Goal: Information Seeking & Learning: Learn about a topic

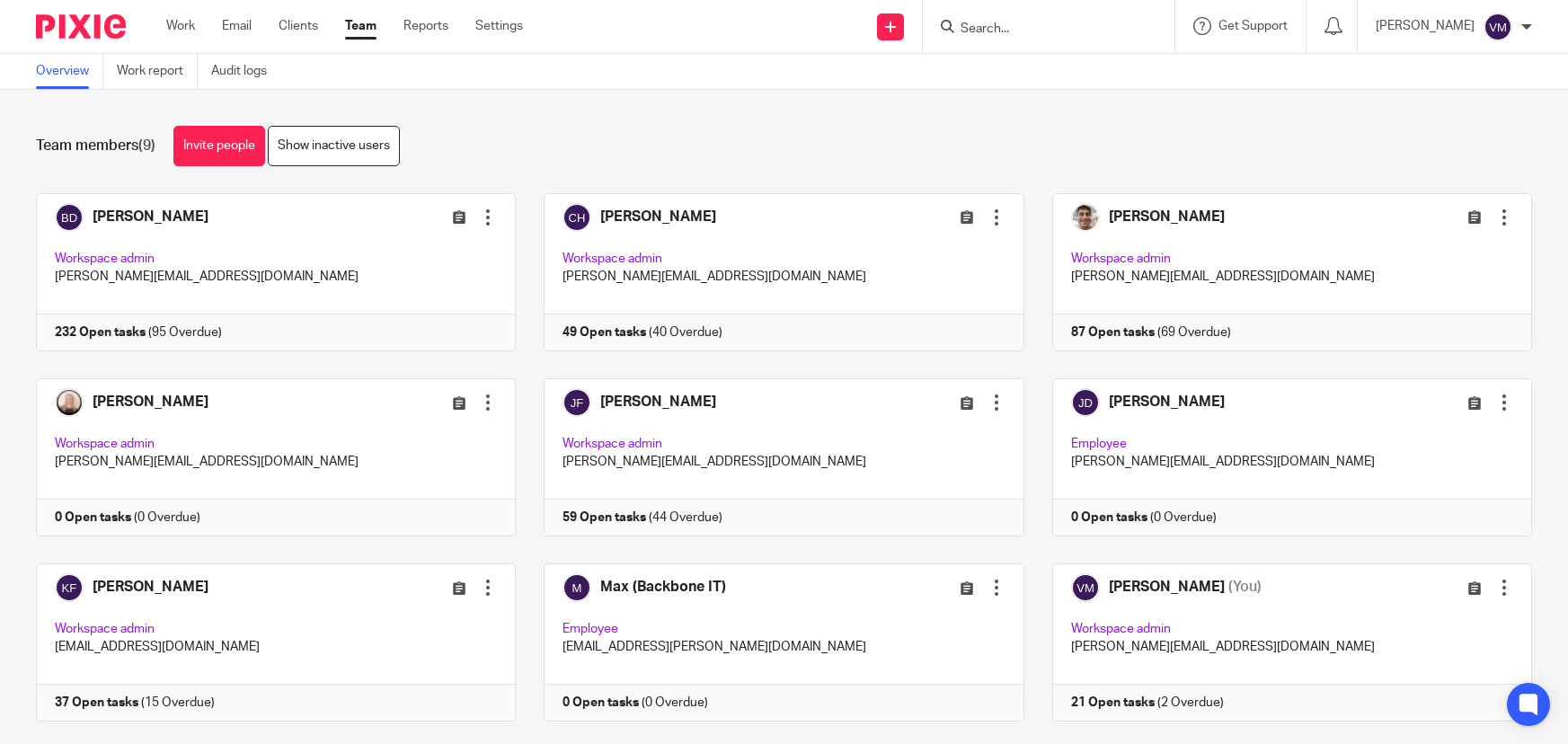
click at [1005, 36] on input "Search" at bounding box center [1039, 29] width 161 height 16
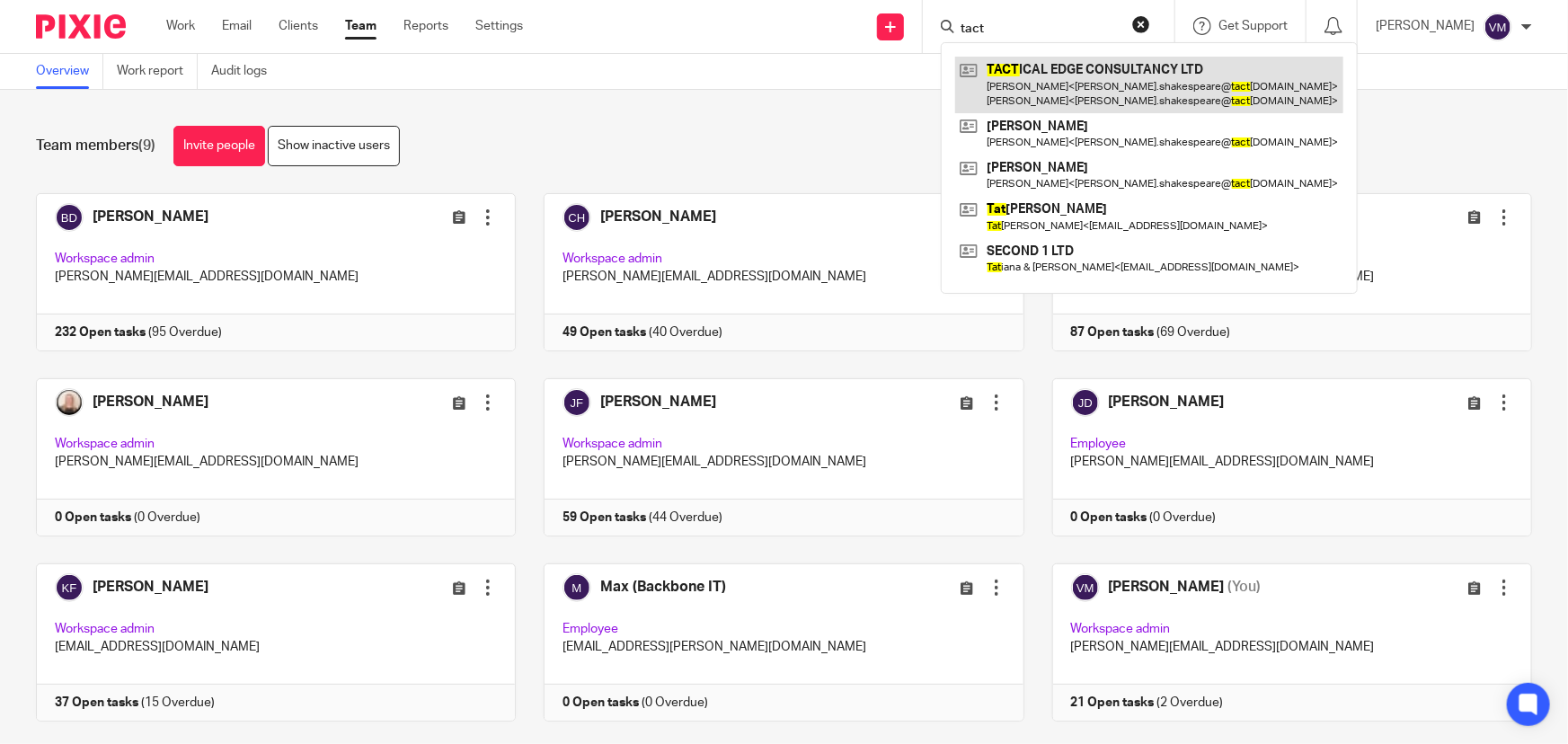
type input "tact"
click at [1092, 80] on link at bounding box center [1149, 84] width 388 height 56
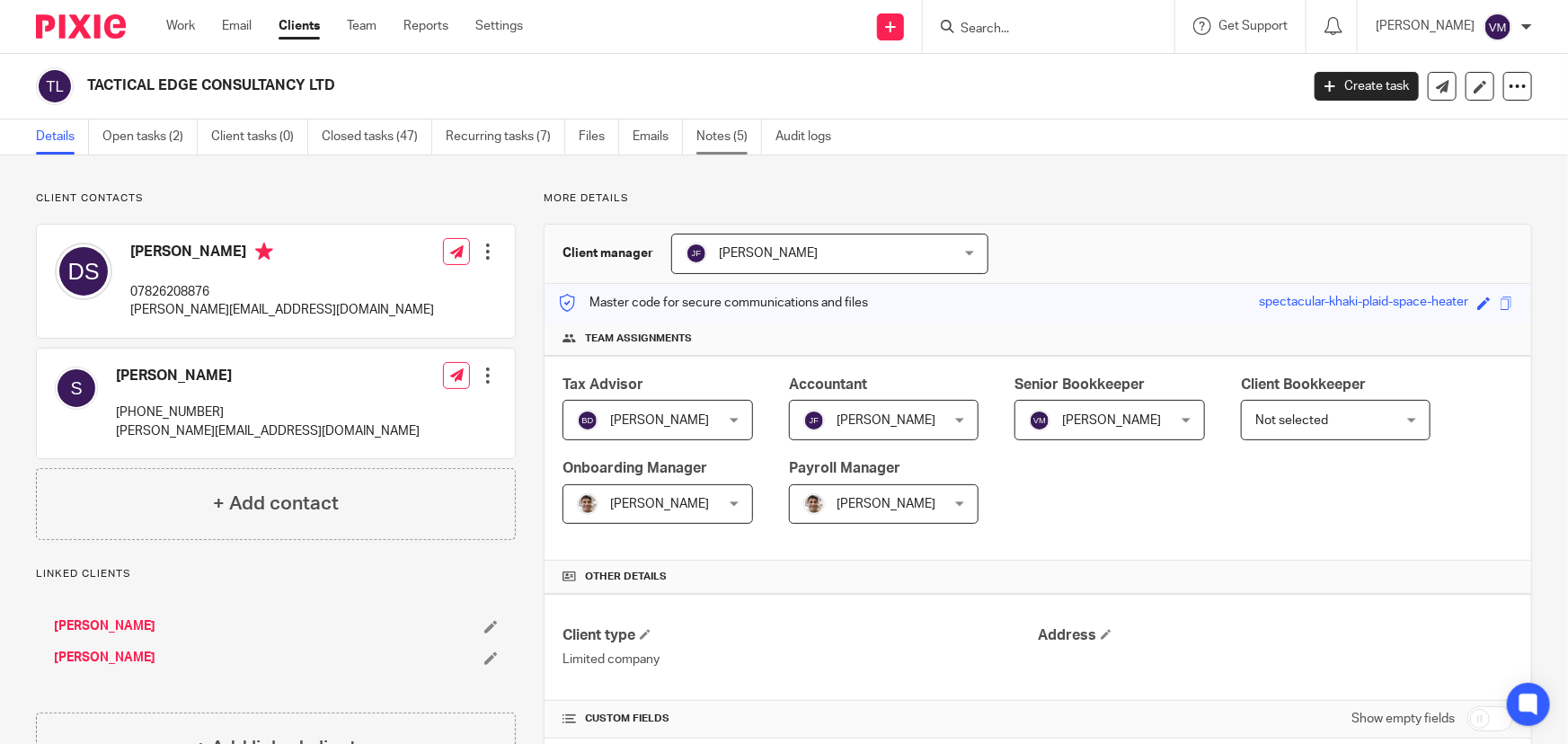
click at [717, 134] on link "Notes (5)" at bounding box center [729, 137] width 66 height 35
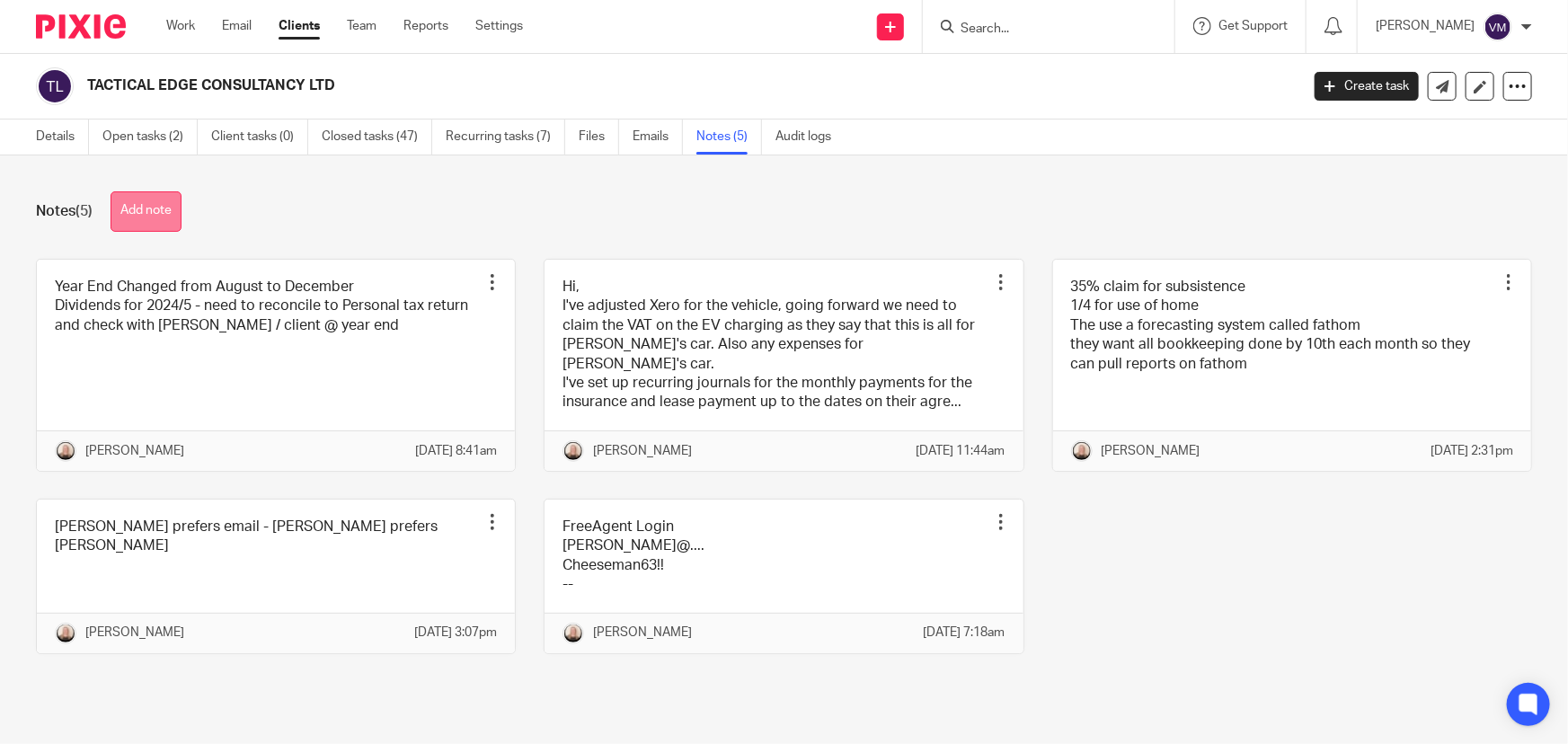
click at [170, 206] on button "Add note" at bounding box center [146, 212] width 71 height 41
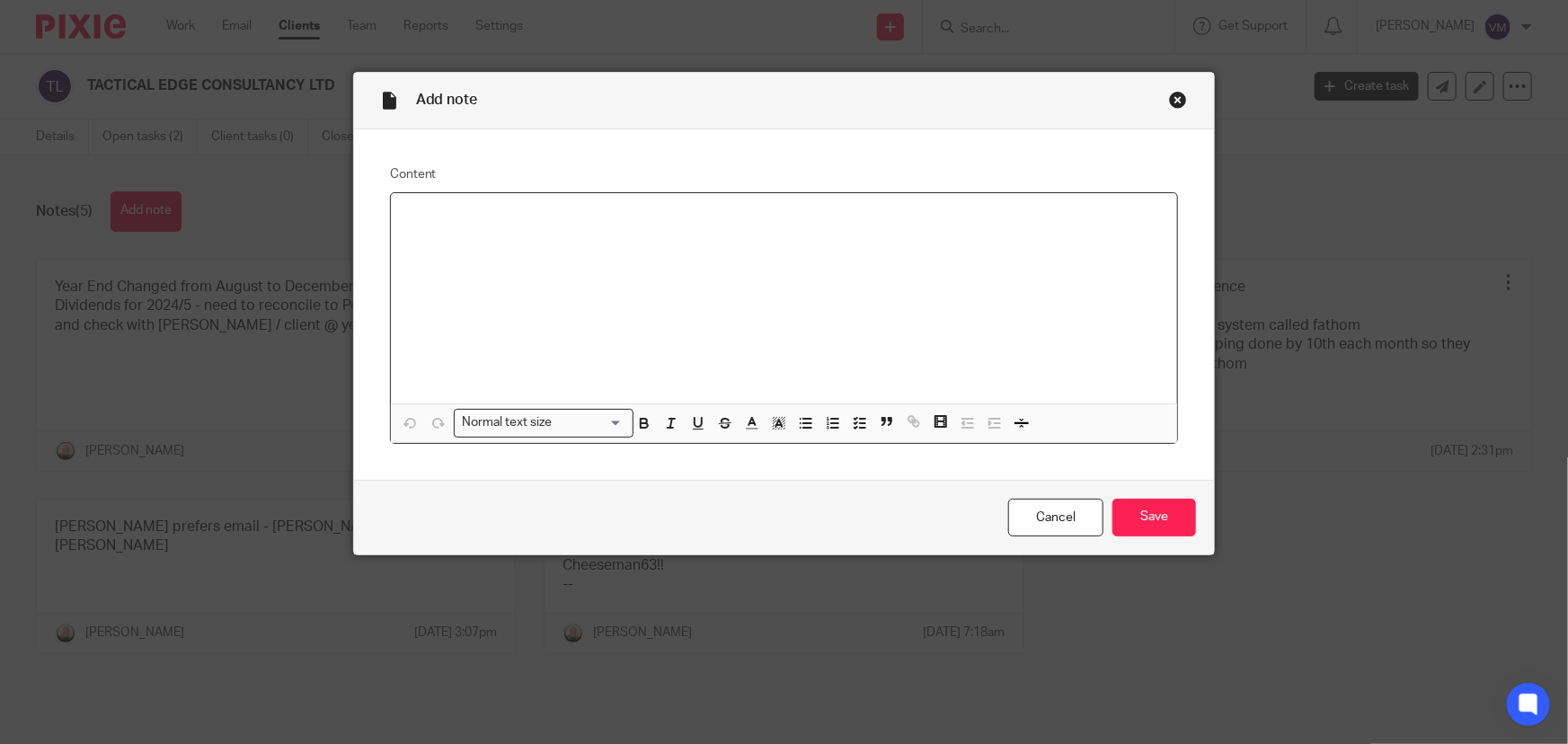
click at [526, 274] on div at bounding box center [784, 298] width 787 height 211
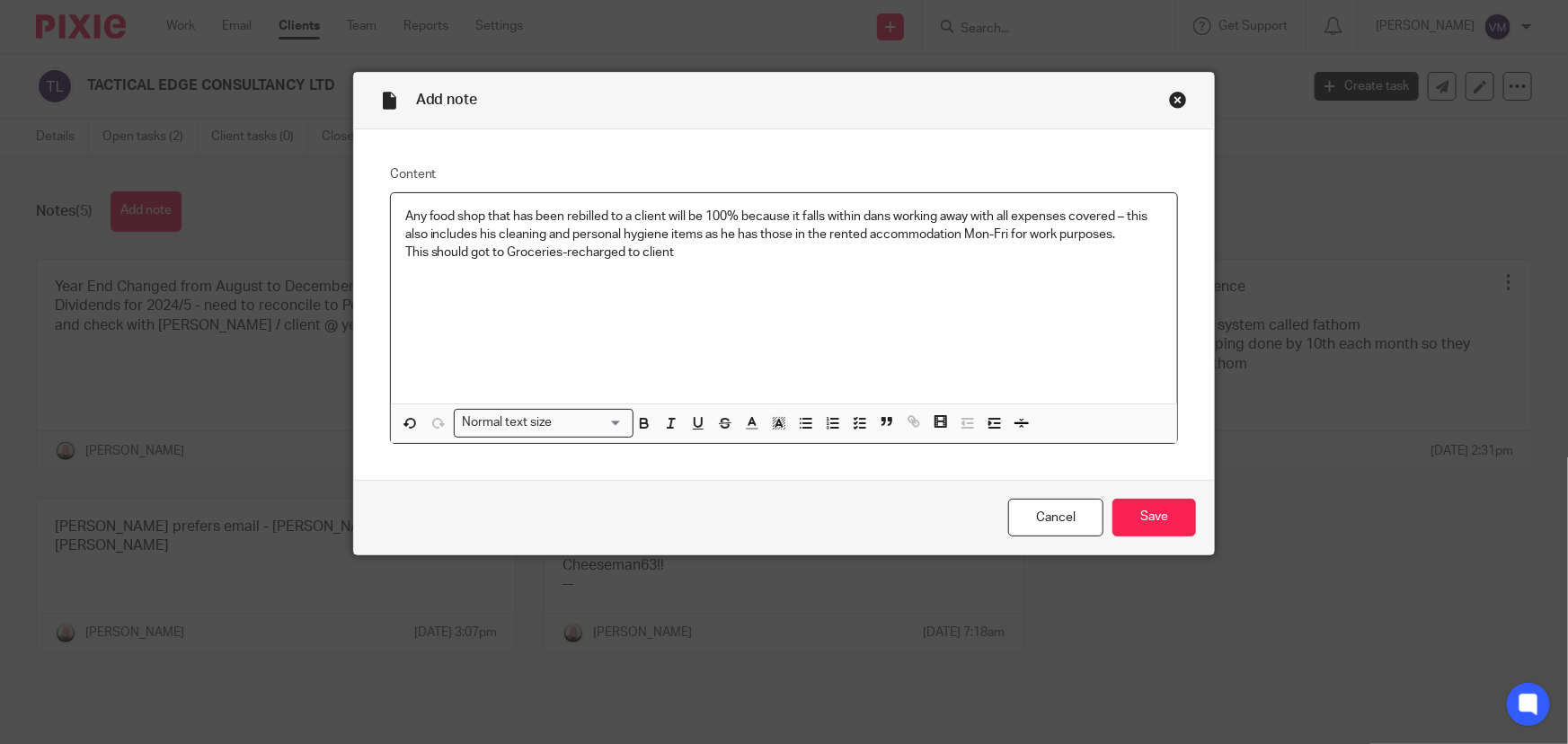
click at [503, 250] on p "This should got to Groceries-recharged to client" at bounding box center [784, 251] width 758 height 18
click at [688, 253] on p "This should got to "Groceries-recharged to client" at bounding box center [784, 251] width 758 height 18
click at [485, 254] on p "This should got to "Groceries-recharged to client" account" at bounding box center [784, 251] width 758 height 18
drag, startPoint x: 736, startPoint y: 256, endPoint x: 359, endPoint y: 252, distance: 377.0
click at [359, 252] on div "Content Any food shop that has been rebilled to a client will be 100% because i…" at bounding box center [785, 304] width 861 height 351
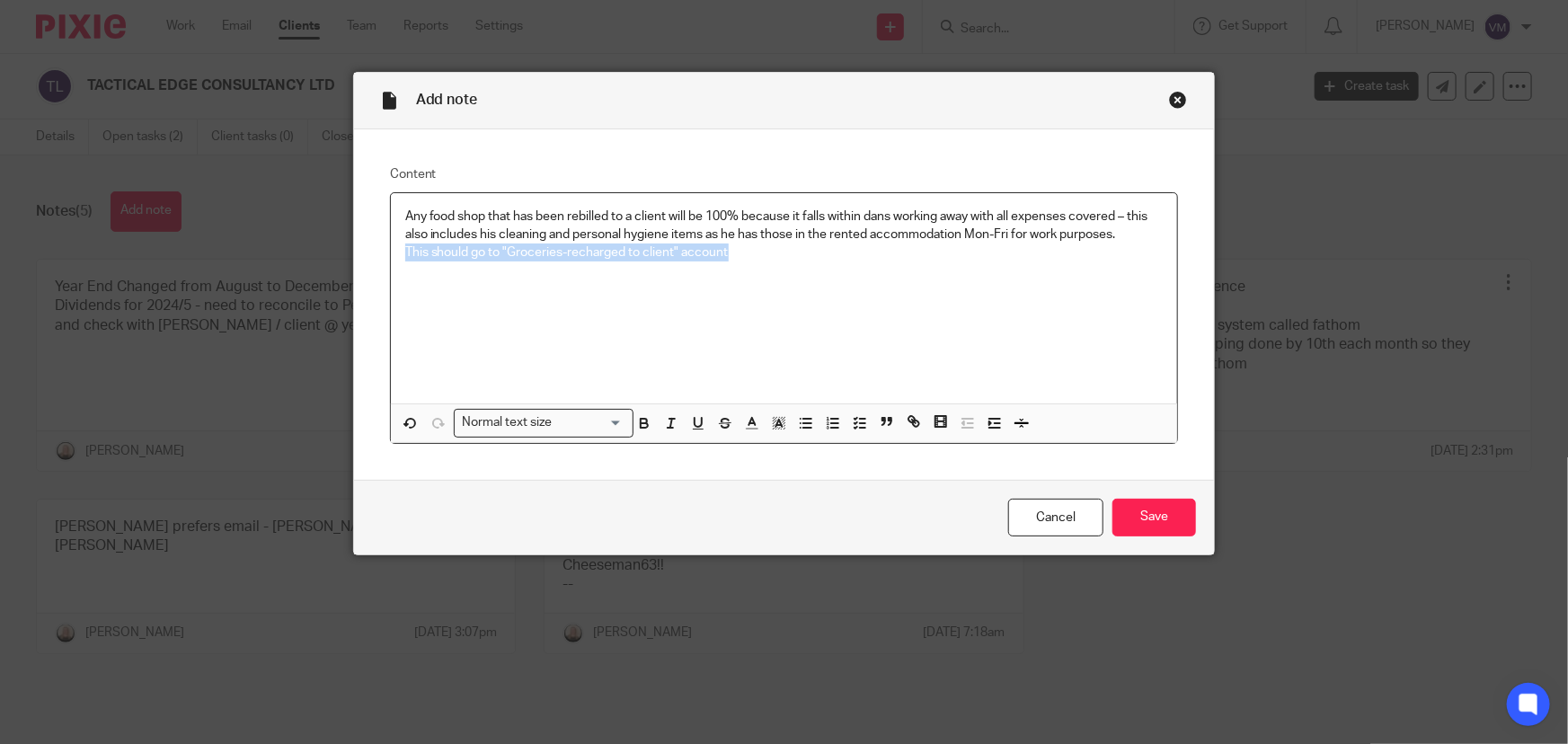
copy p "This should go to "Groceries-recharged to client" account"
click at [405, 214] on p "Any food shop that has been rebilled to a client will be 100% because it falls …" at bounding box center [784, 226] width 758 height 37
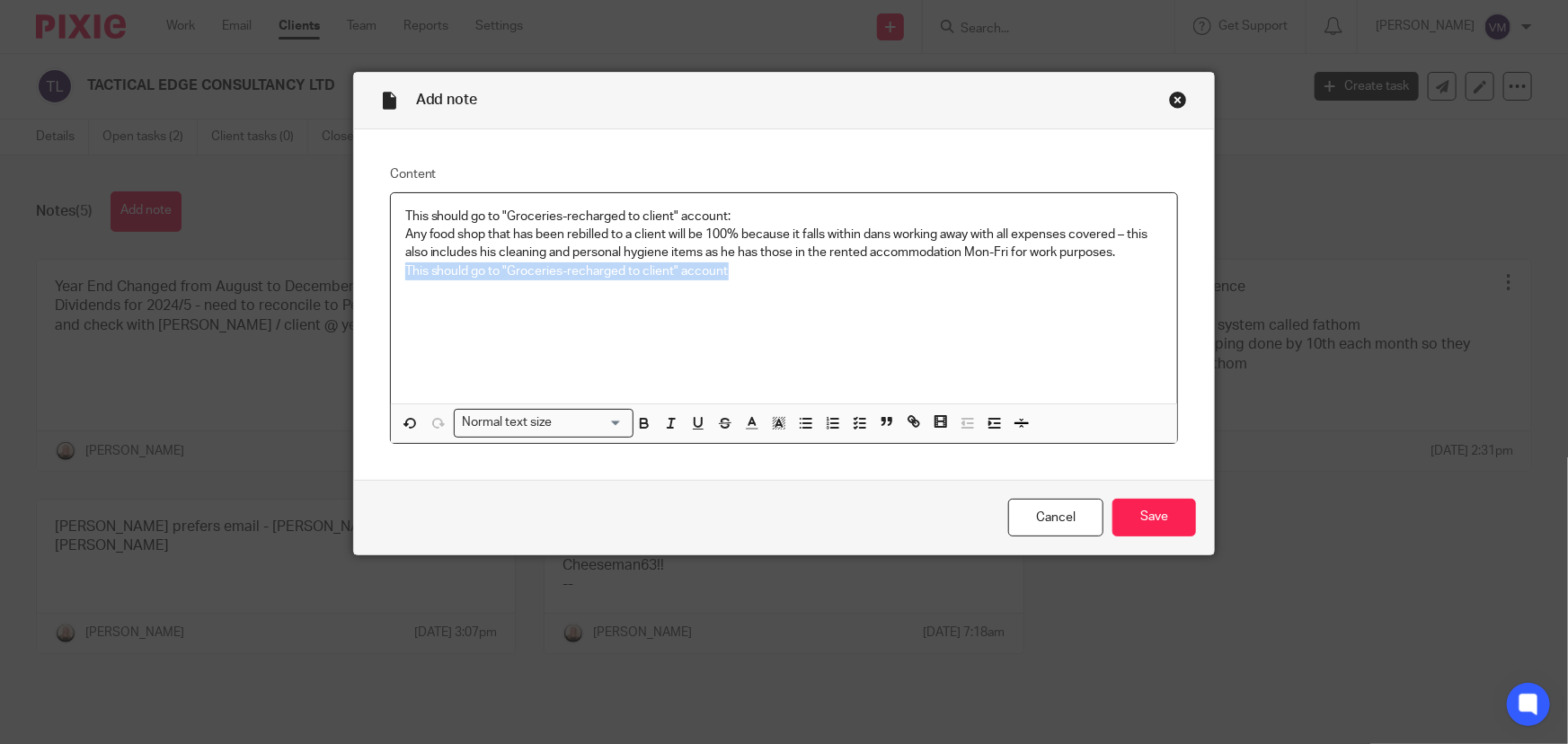
drag, startPoint x: 729, startPoint y: 269, endPoint x: 395, endPoint y: 278, distance: 334.1
click at [395, 278] on div "This should go to "Groceries-recharged to client" account: Any food shop that h…" at bounding box center [784, 298] width 787 height 211
click at [739, 234] on p "Any food shop that has been rebilled to a client will be 100% because it falls …" at bounding box center [784, 244] width 758 height 37
click at [918, 237] on p "Any food shop that has been rebilled to a client will be 100% business because …" at bounding box center [784, 252] width 758 height 55
click at [937, 234] on p "Any food shop that has been rebilled to a client will be 100% business because …" at bounding box center [784, 252] width 758 height 55
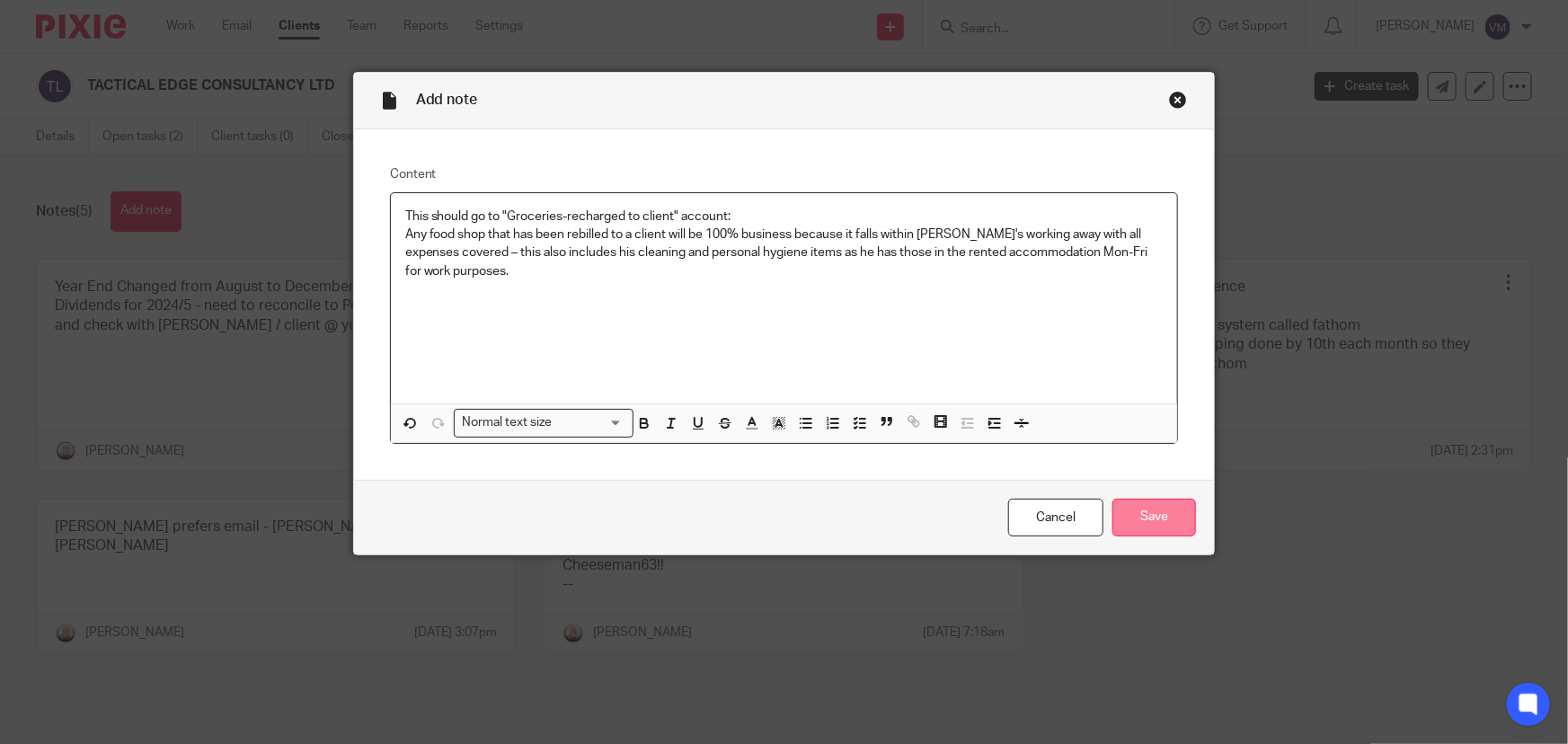
click at [1163, 520] on input "Save" at bounding box center [1154, 518] width 84 height 39
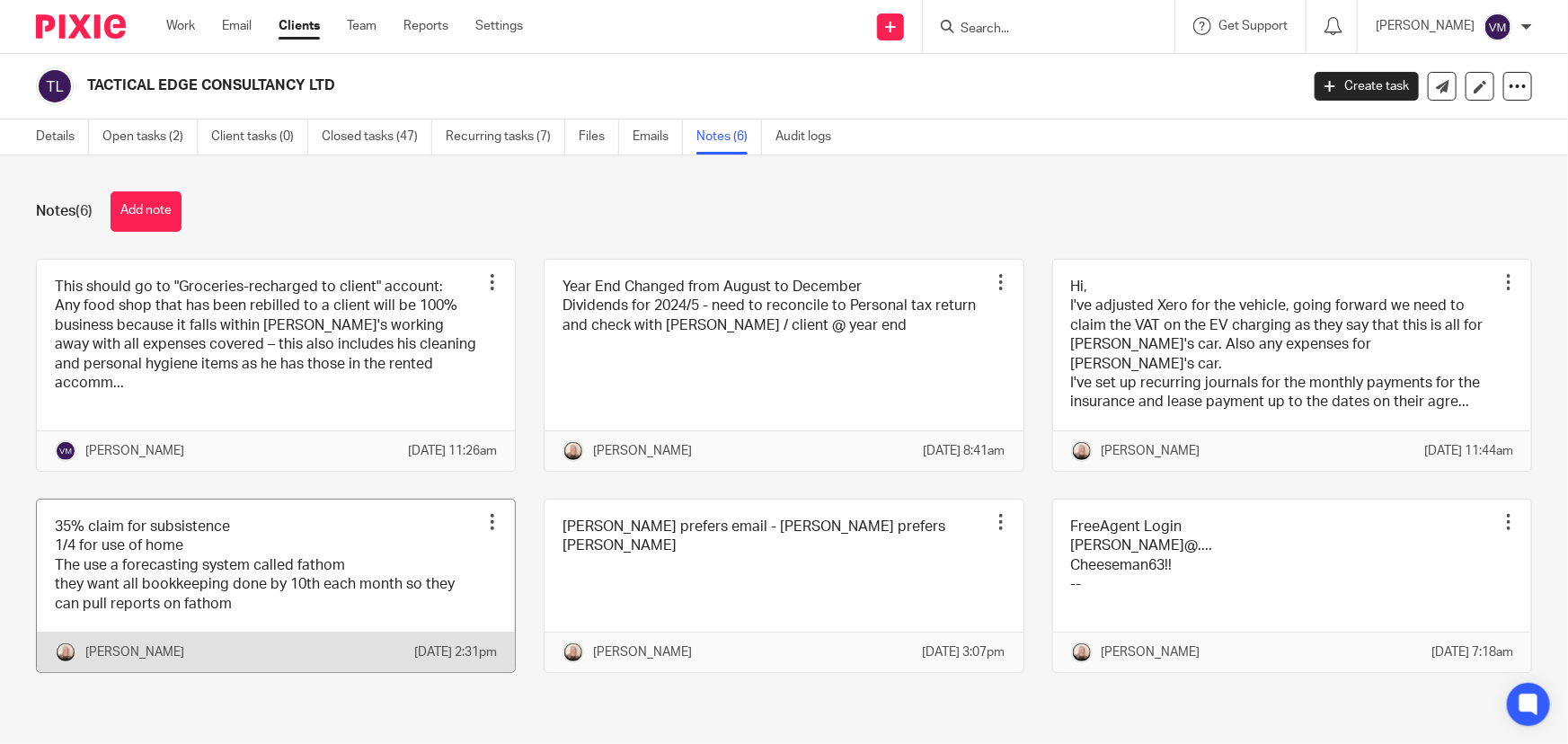
click at [222, 548] on link at bounding box center [276, 585] width 478 height 173
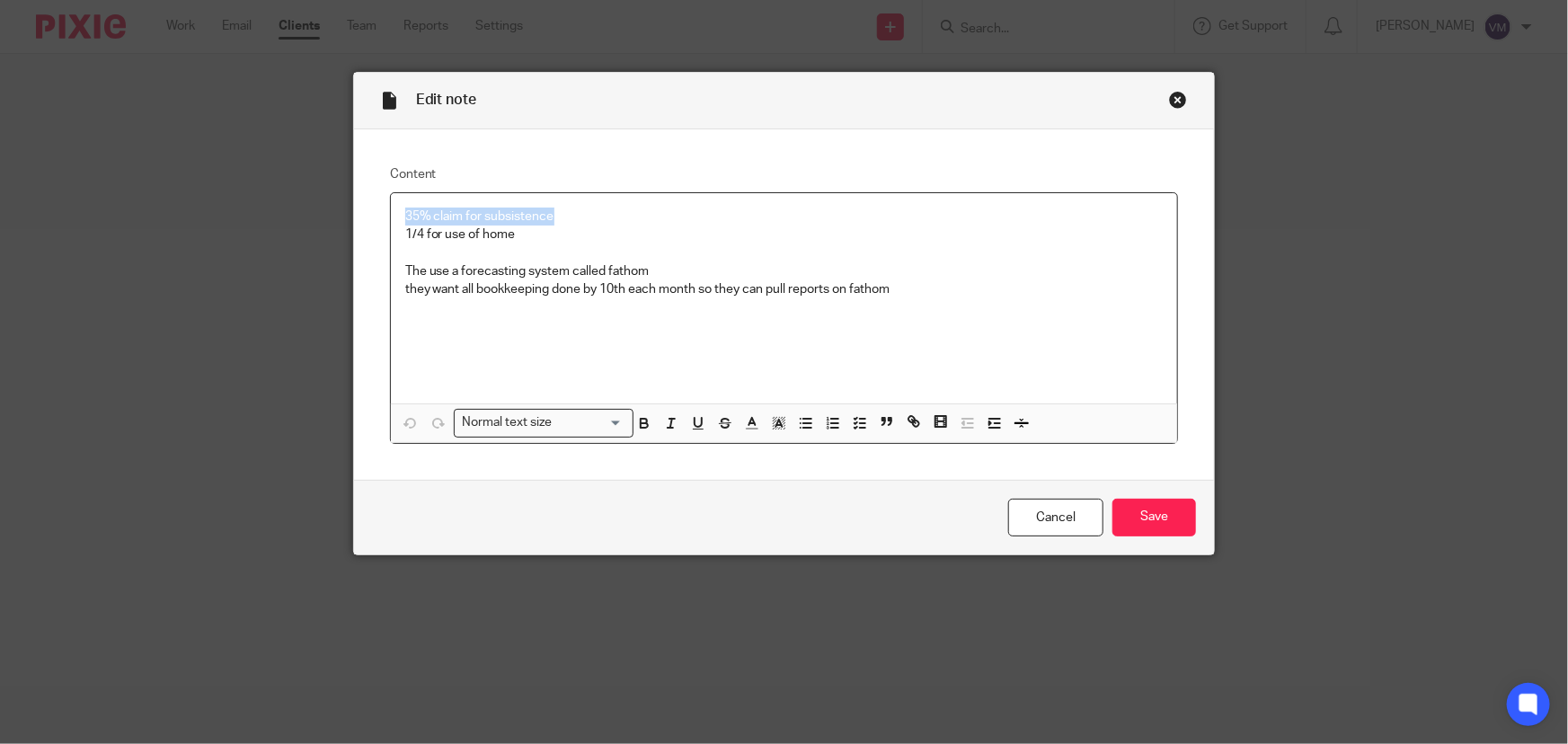
drag, startPoint x: 549, startPoint y: 214, endPoint x: 396, endPoint y: 209, distance: 153.1
click at [396, 209] on div "35% claim for subsistence 1/4 for use of home The use a forecasting system call…" at bounding box center [784, 298] width 787 height 211
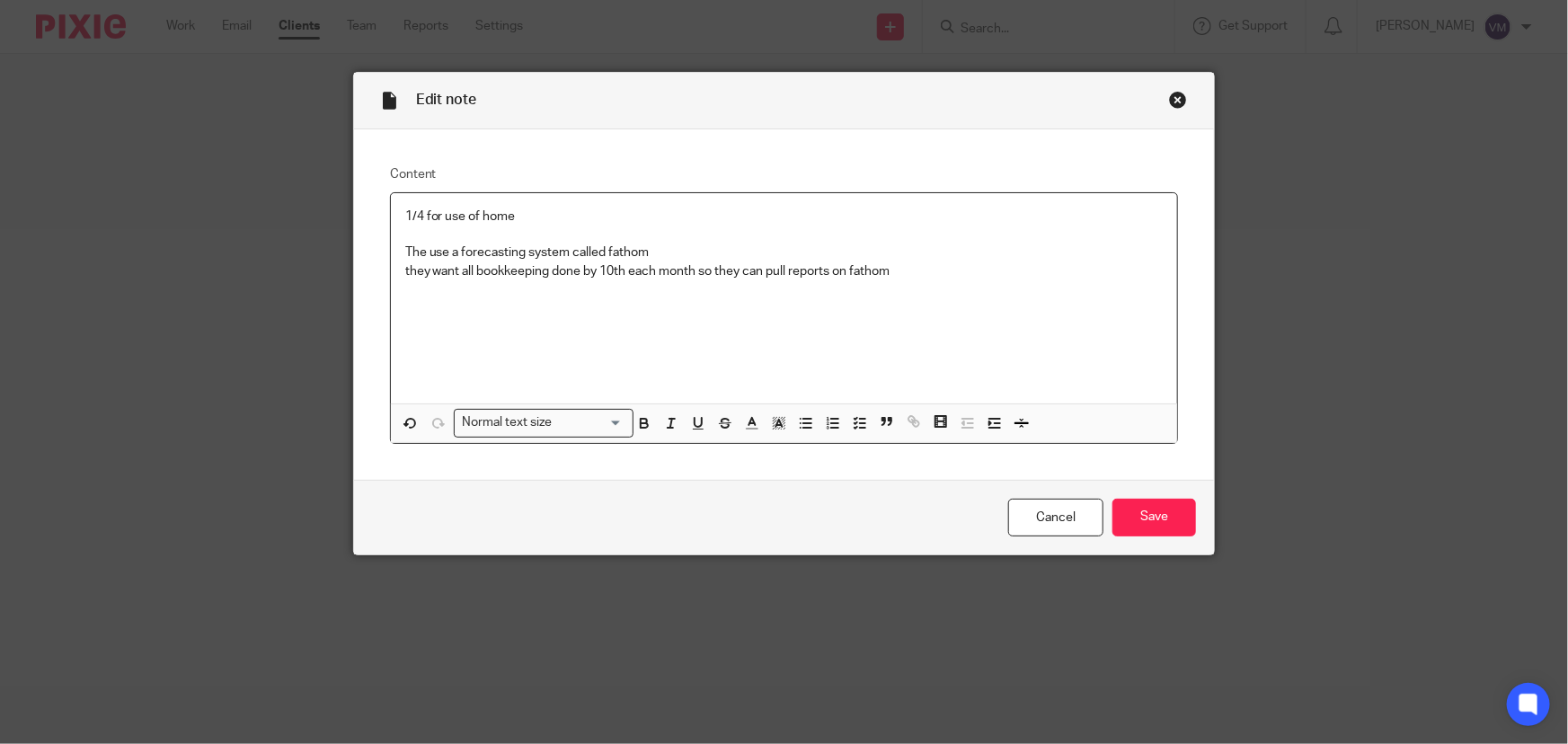
click at [1173, 99] on div "Close this dialog window" at bounding box center [1177, 99] width 18 height 18
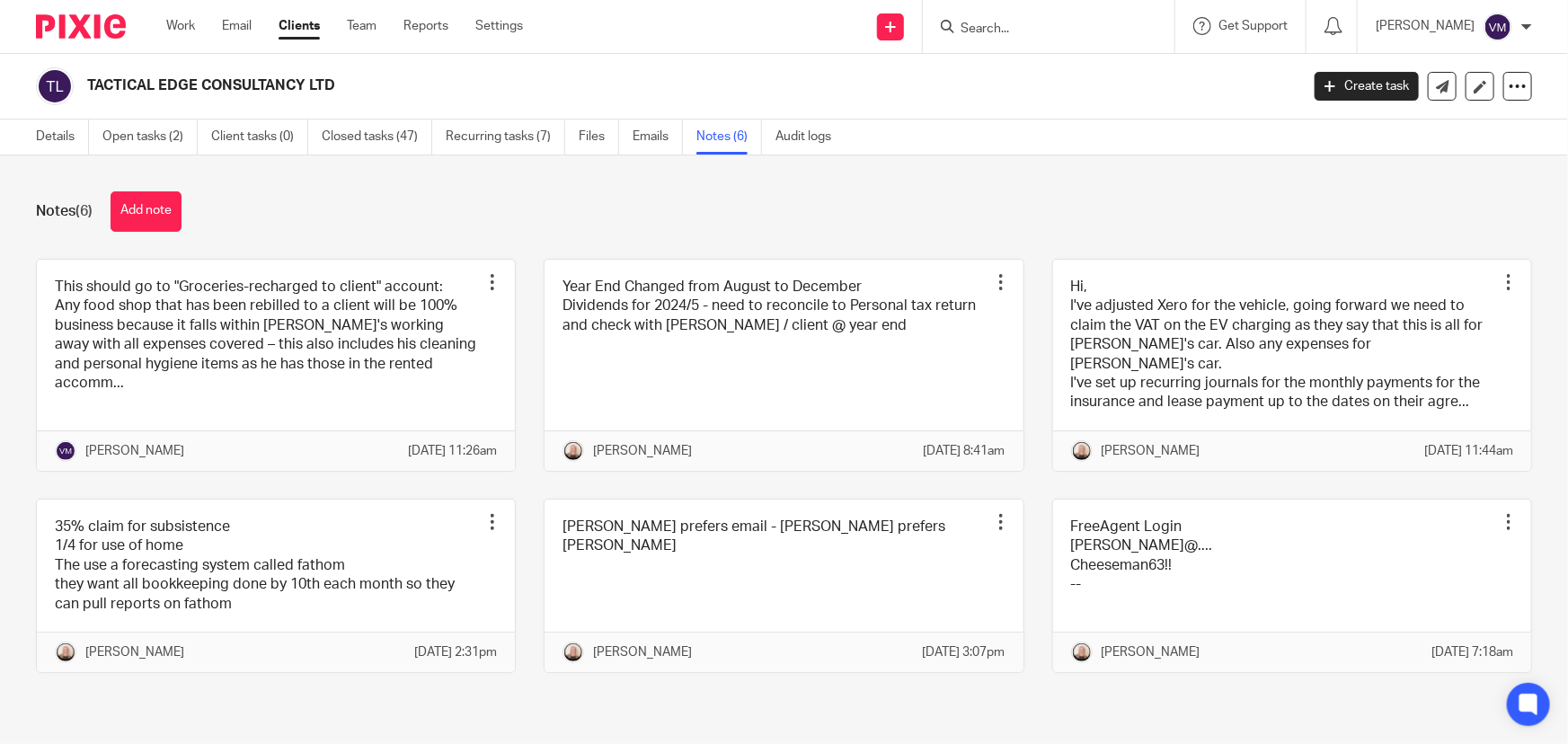
click at [1049, 23] on input "Search" at bounding box center [1039, 29] width 161 height 16
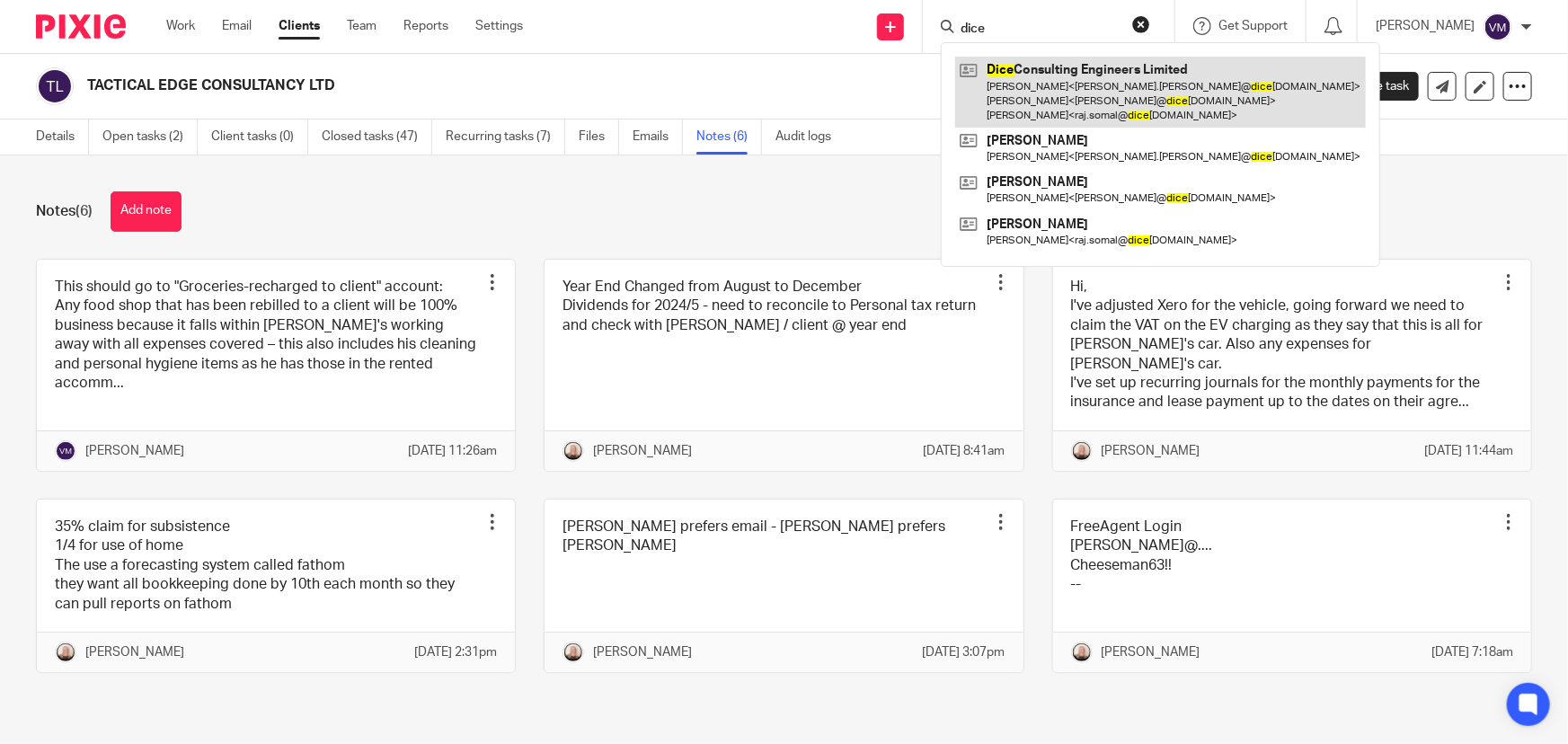
type input "dice"
click at [1060, 94] on link at bounding box center [1160, 92] width 411 height 71
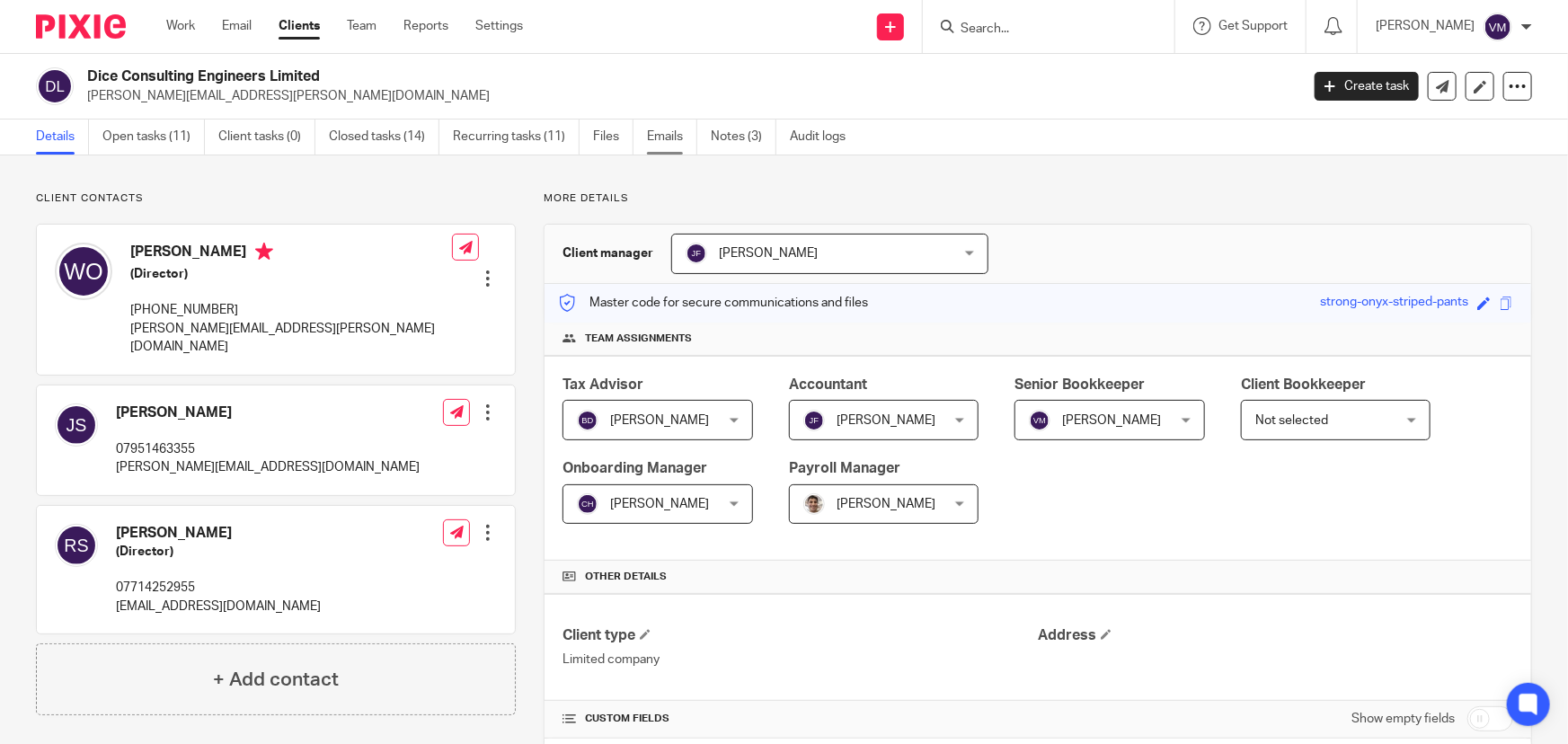
click at [665, 126] on link "Emails" at bounding box center [672, 137] width 50 height 35
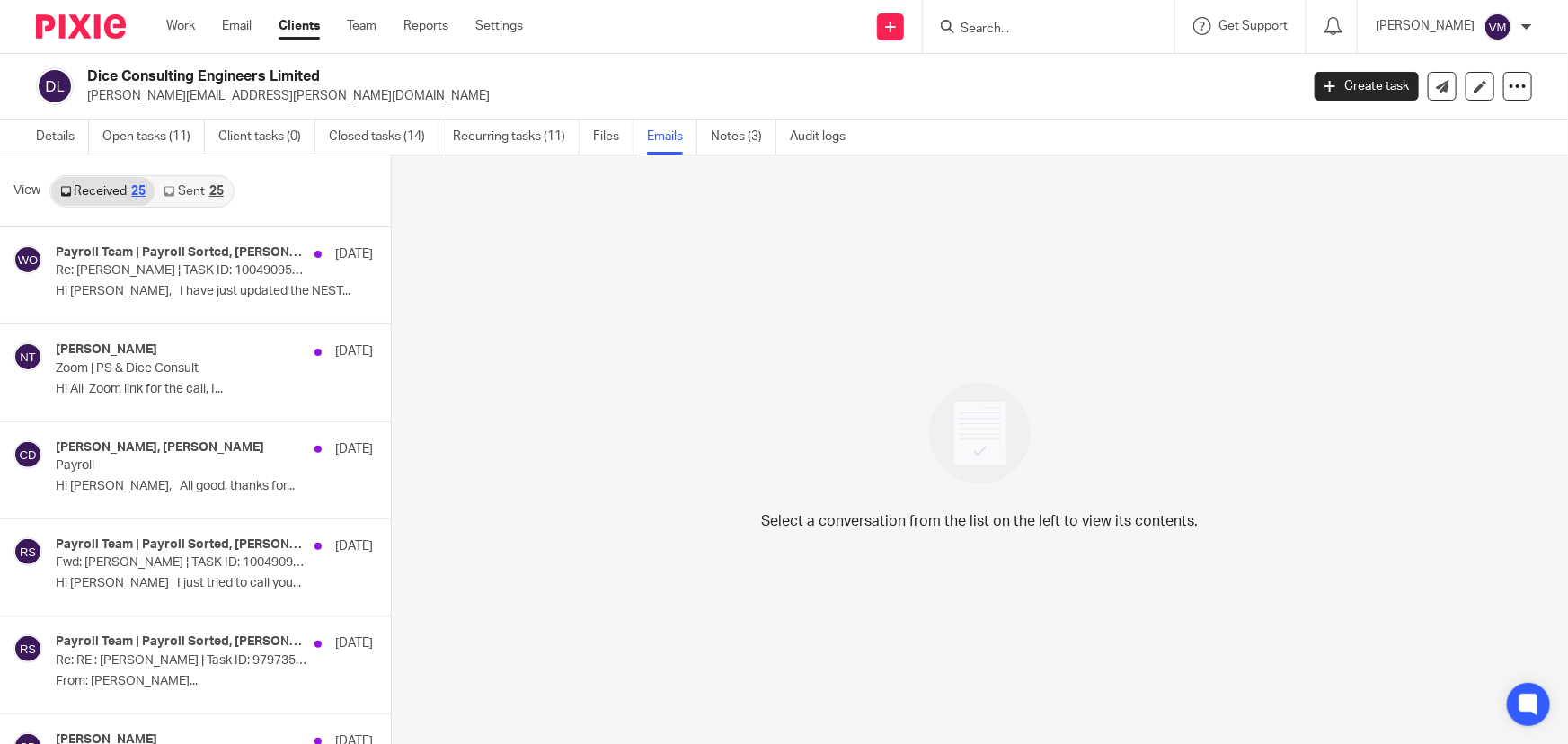
click at [184, 197] on link "Sent 25" at bounding box center [193, 191] width 77 height 29
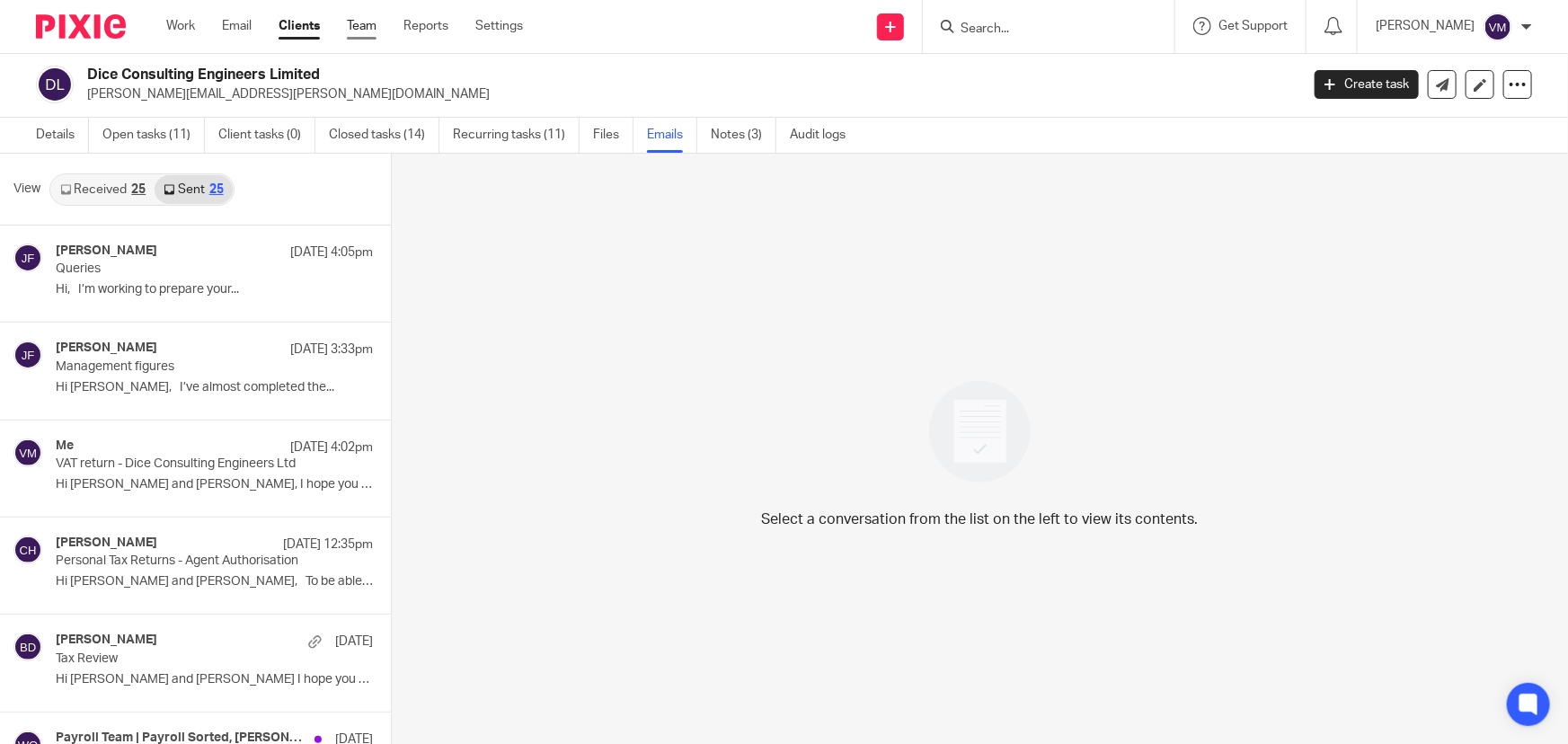
click at [374, 26] on link "Team" at bounding box center [362, 25] width 30 height 18
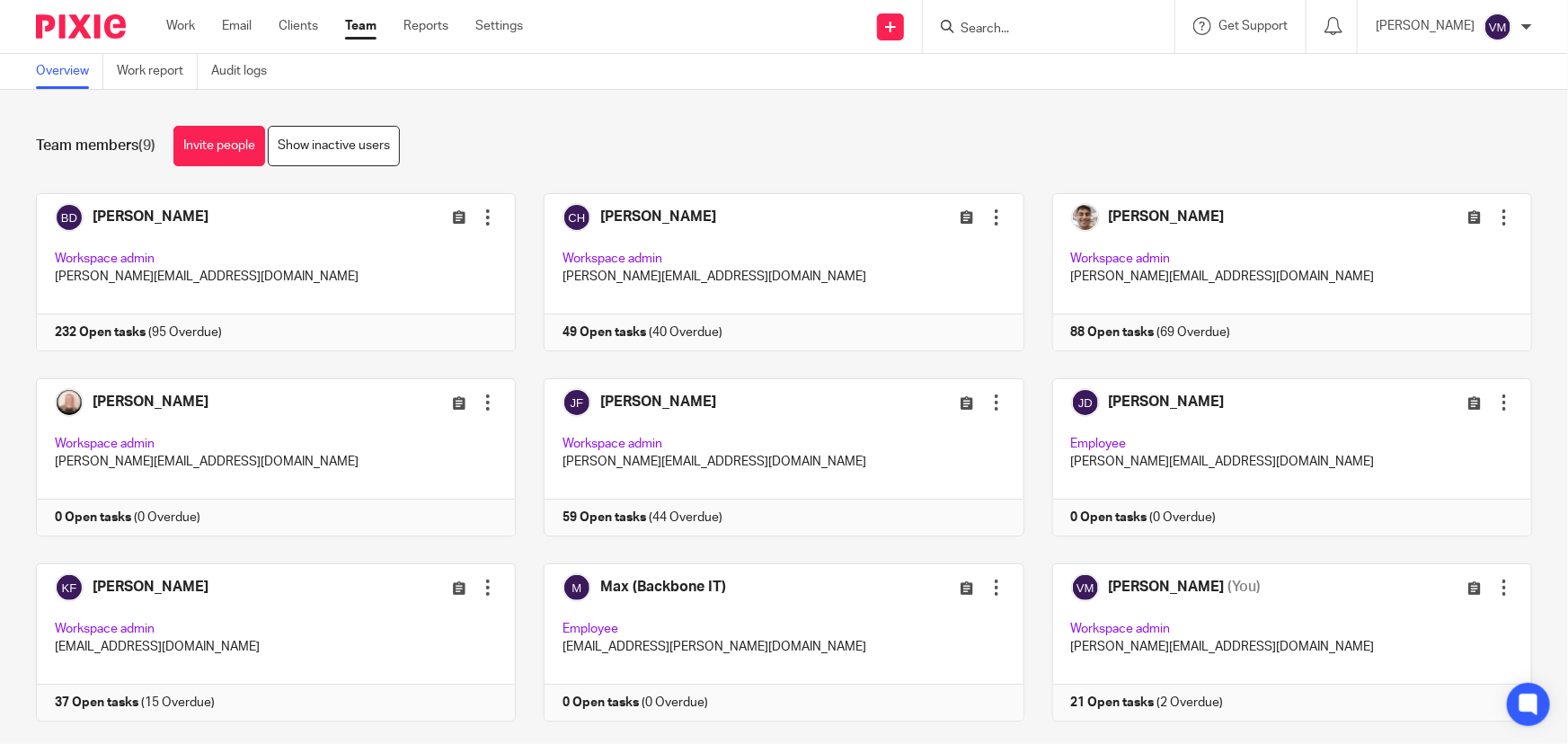
click at [1003, 31] on input "Search" at bounding box center [1039, 29] width 161 height 16
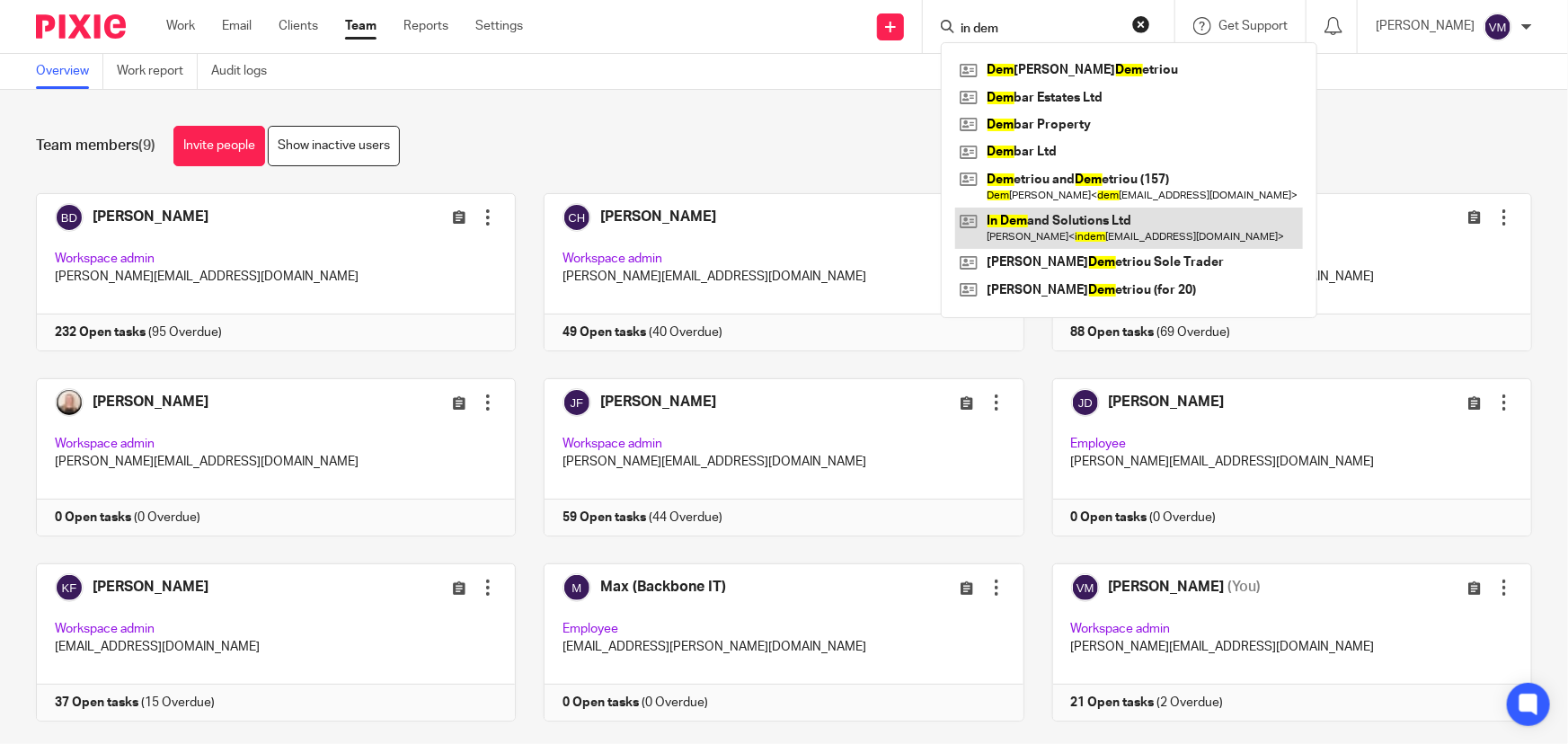
type input "in dem"
click at [1102, 222] on link at bounding box center [1128, 228] width 348 height 42
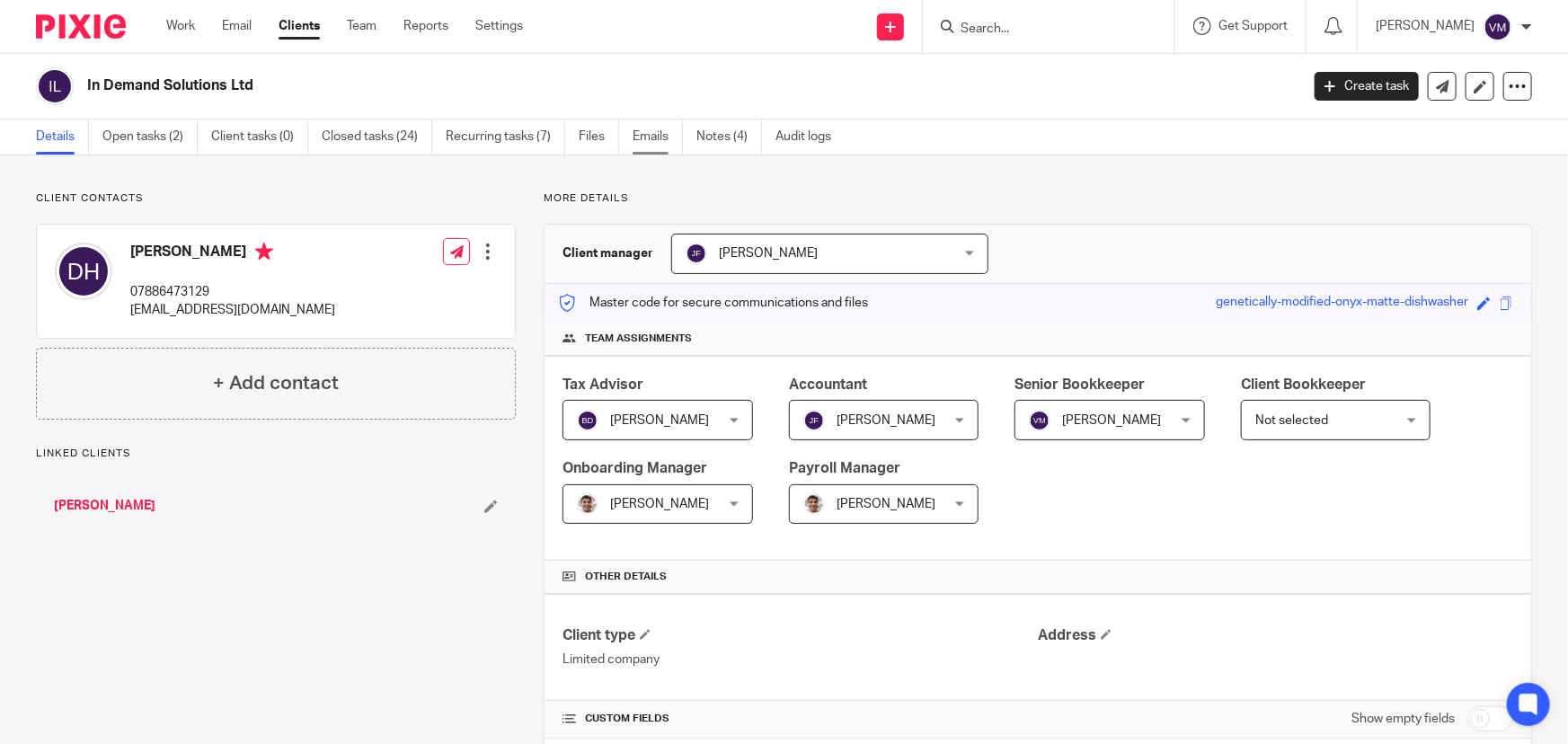
click at [650, 139] on link "Emails" at bounding box center [658, 137] width 50 height 35
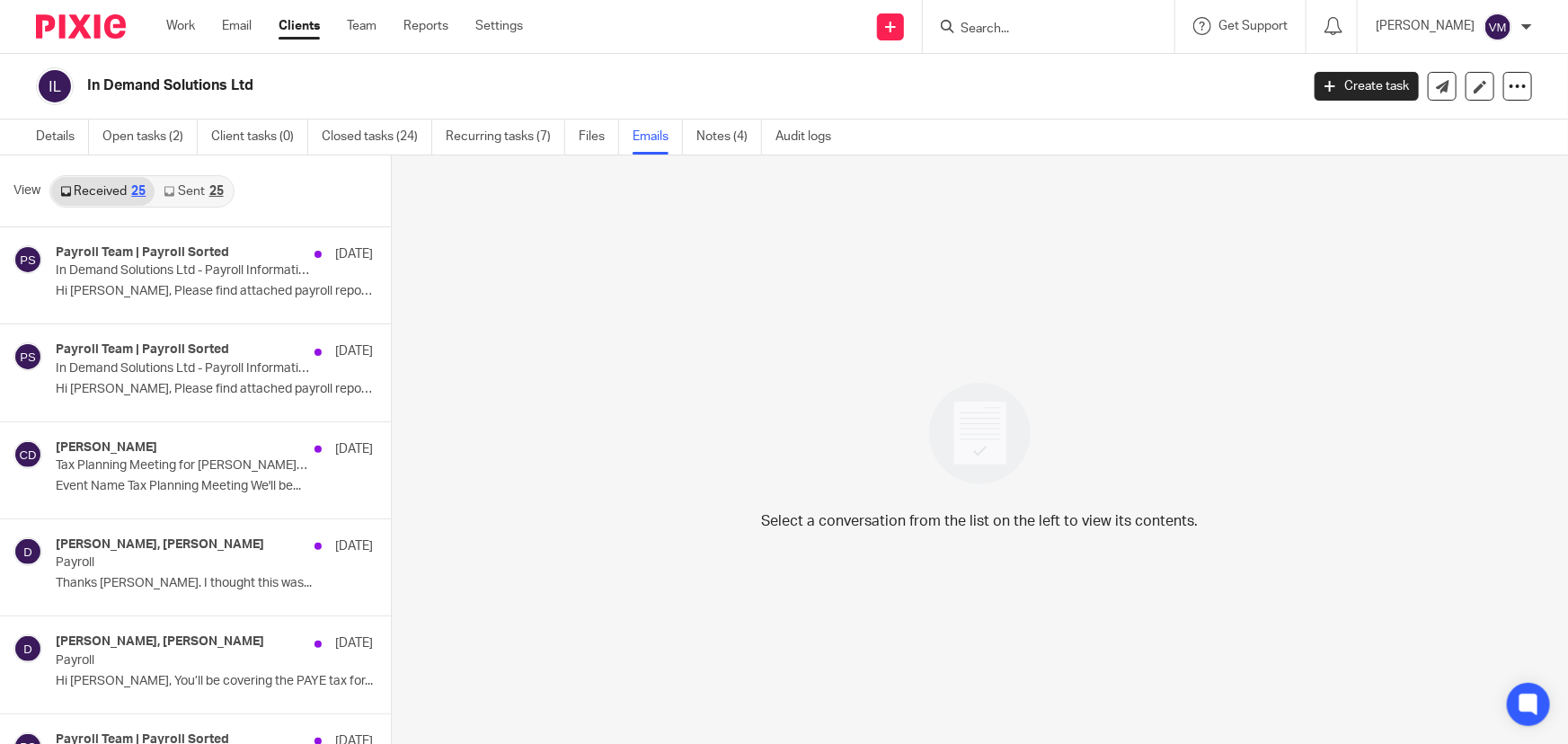
click at [168, 189] on icon at bounding box center [169, 191] width 11 height 11
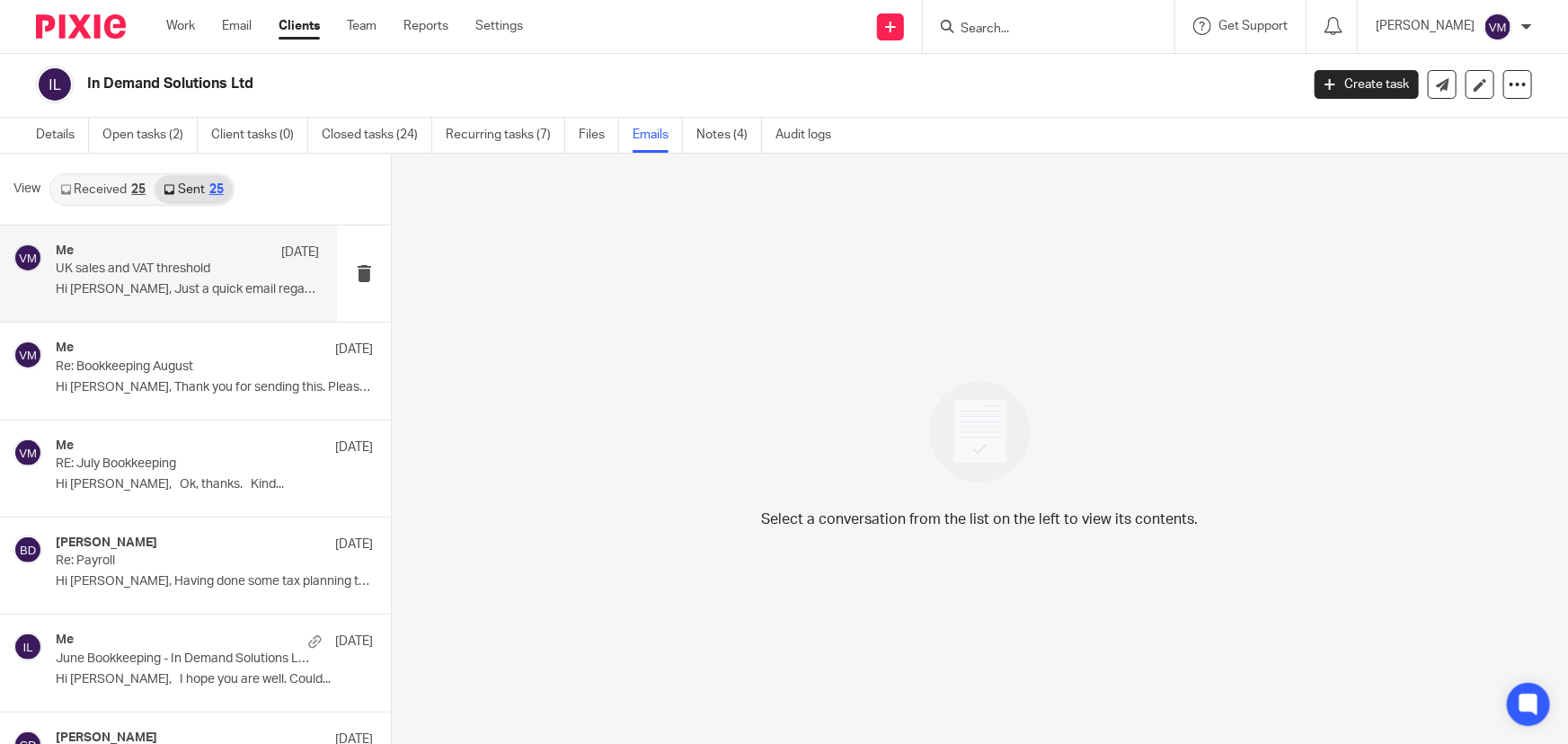
click at [144, 273] on p "UK sales and VAT threshold" at bounding box center [161, 269] width 212 height 15
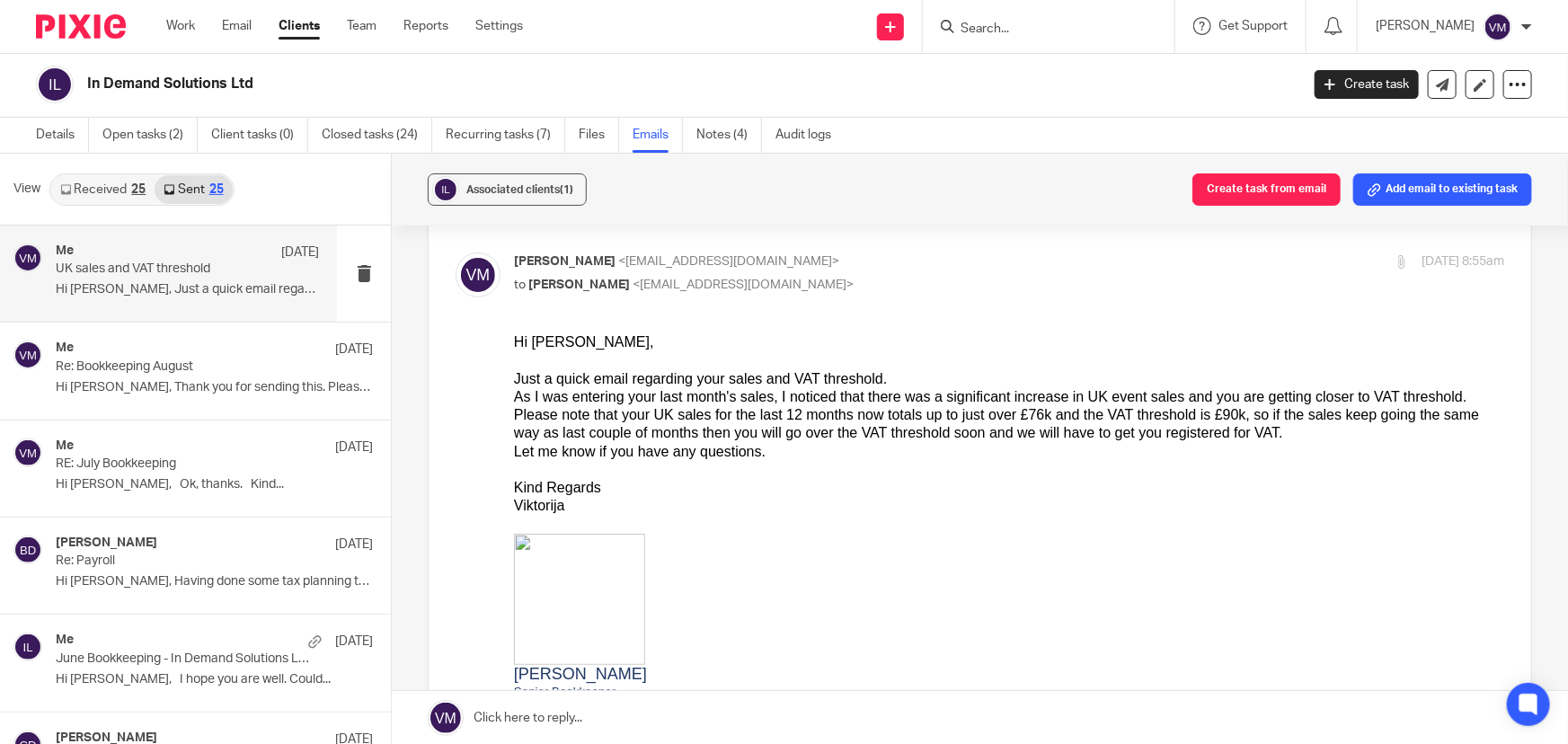
scroll to position [43, 0]
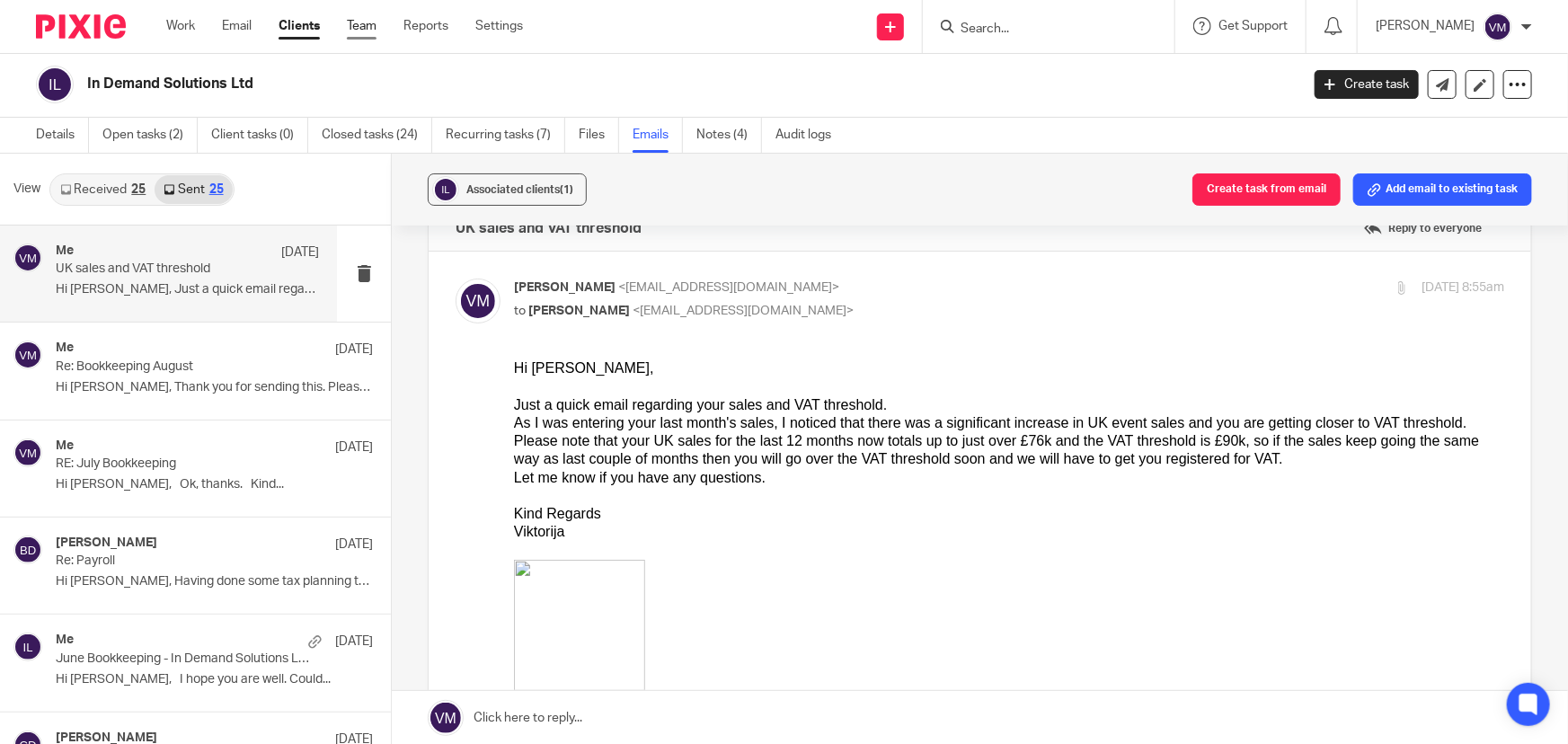
click at [368, 26] on link "Team" at bounding box center [362, 25] width 30 height 18
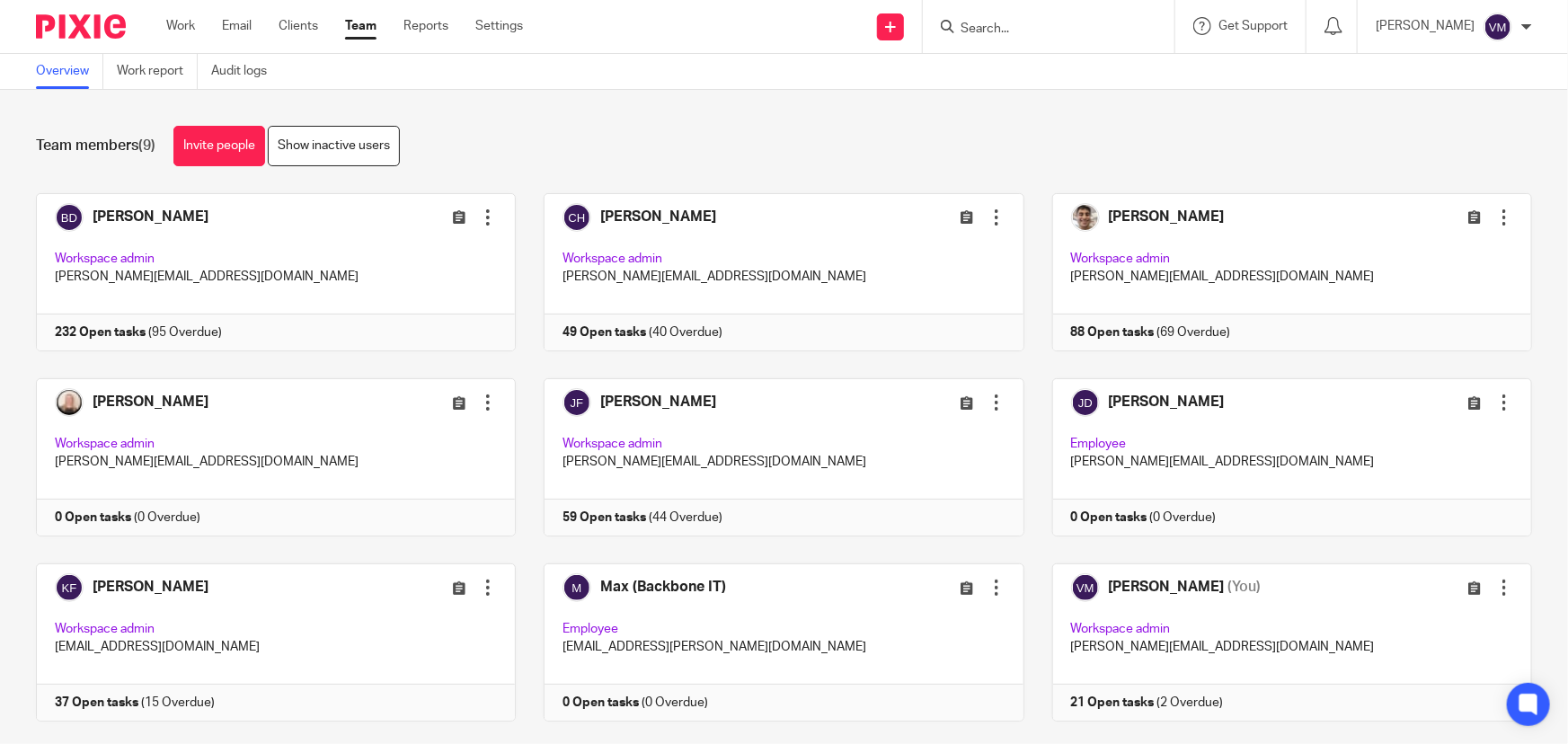
click at [1008, 35] on input "Search" at bounding box center [1039, 29] width 161 height 16
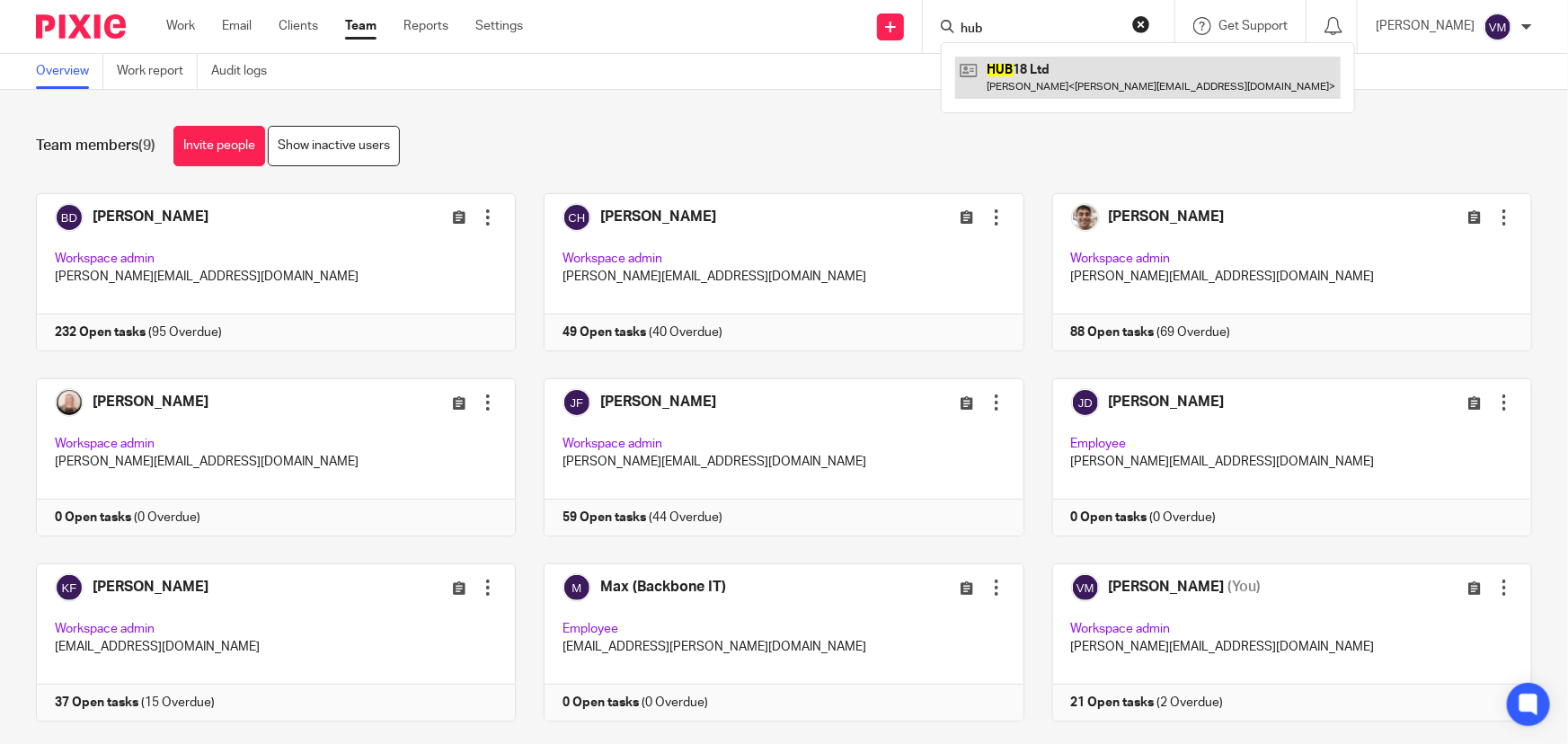
type input "hub"
click at [1026, 67] on link at bounding box center [1147, 77] width 385 height 42
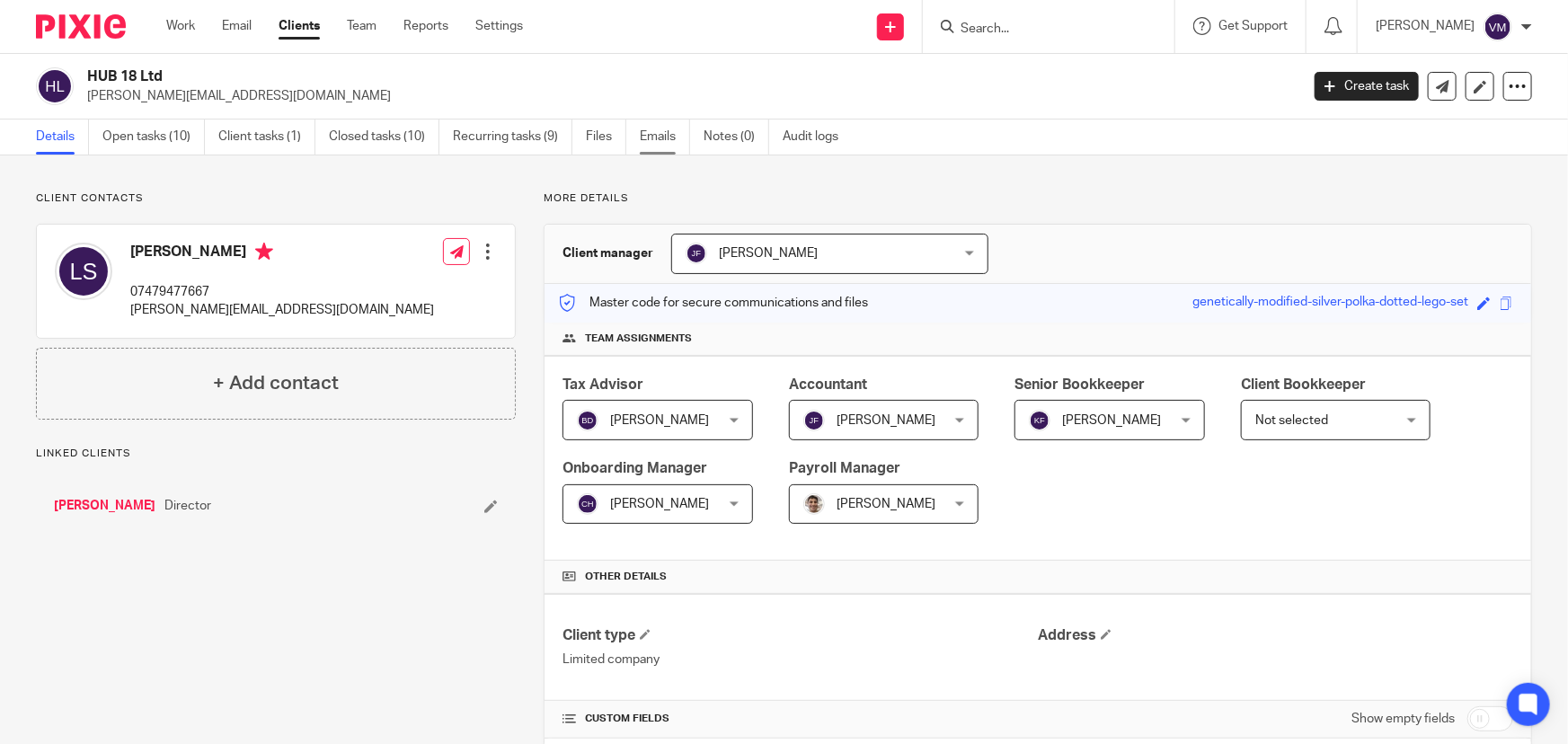
click at [640, 137] on link "Emails" at bounding box center [665, 137] width 50 height 35
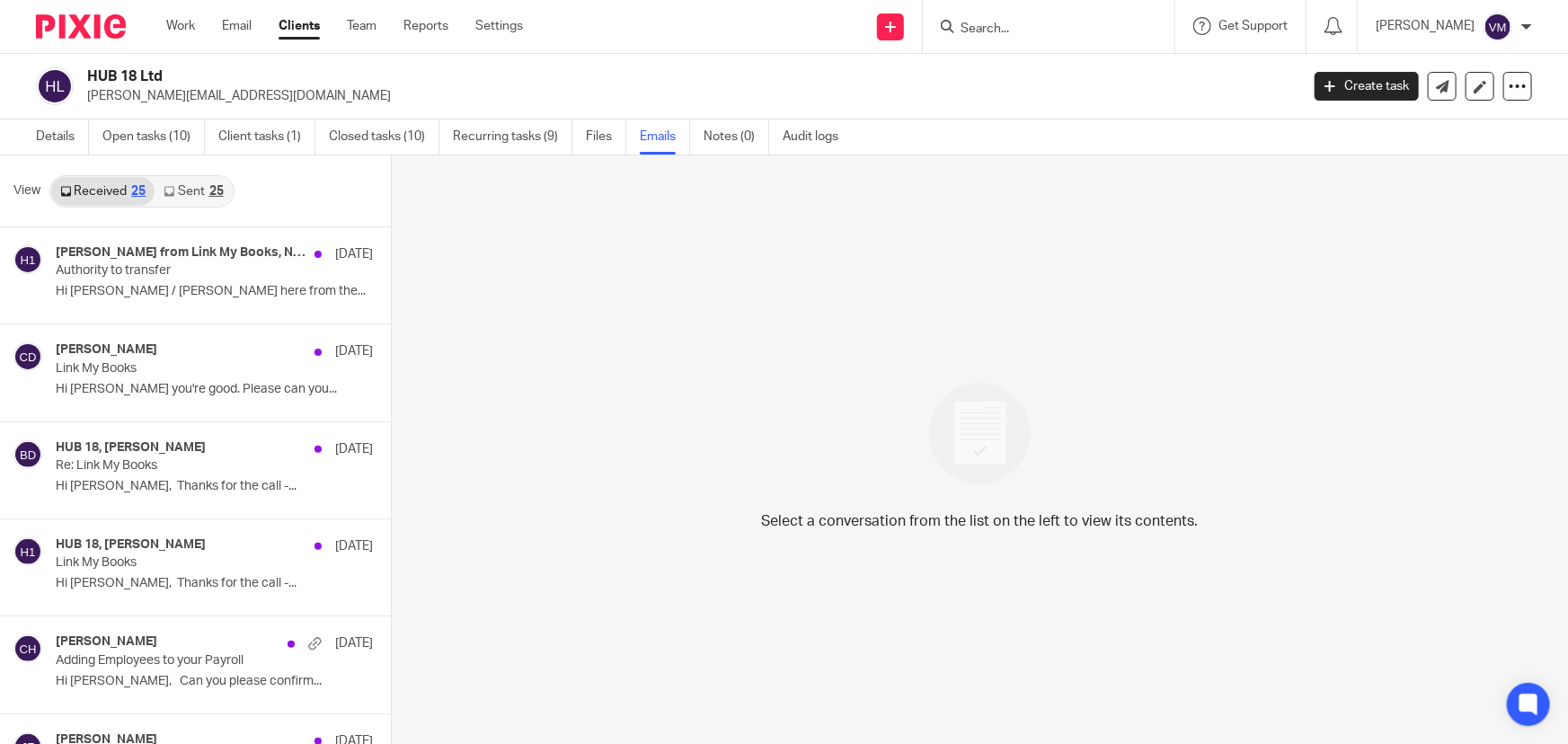
click at [186, 189] on link "Sent 25" at bounding box center [193, 191] width 77 height 29
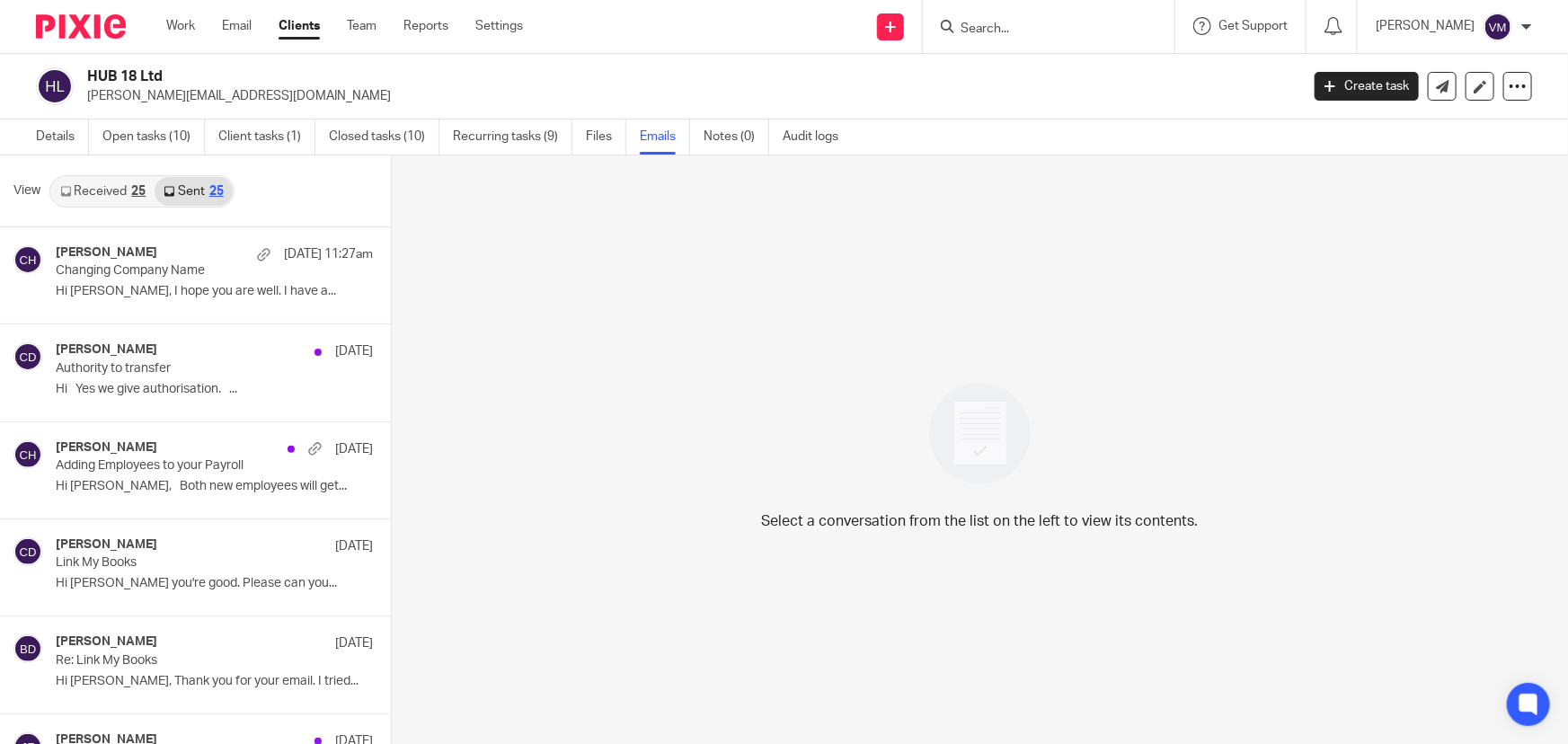
scroll to position [2, 0]
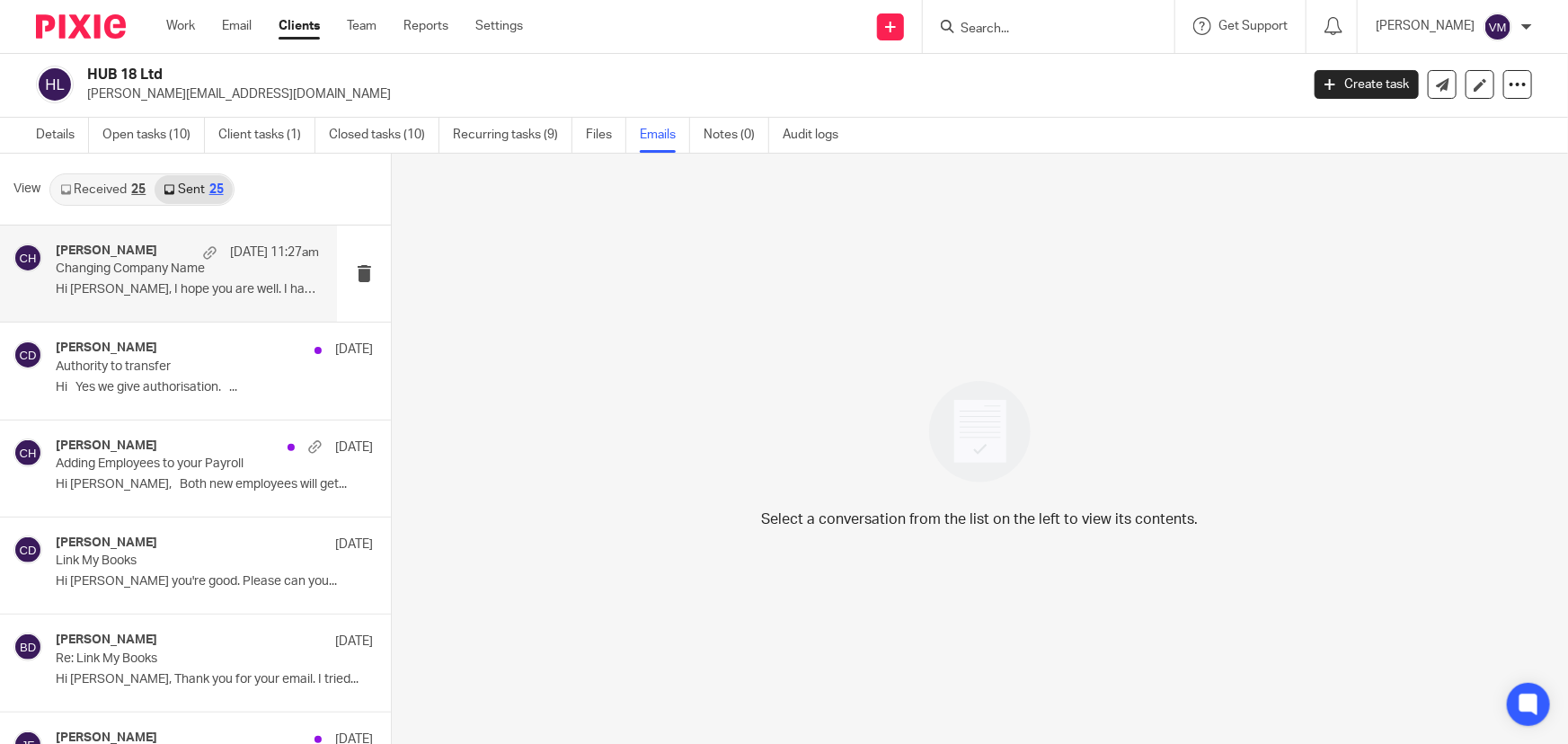
click at [148, 265] on p "Changing Company Name" at bounding box center [161, 269] width 212 height 15
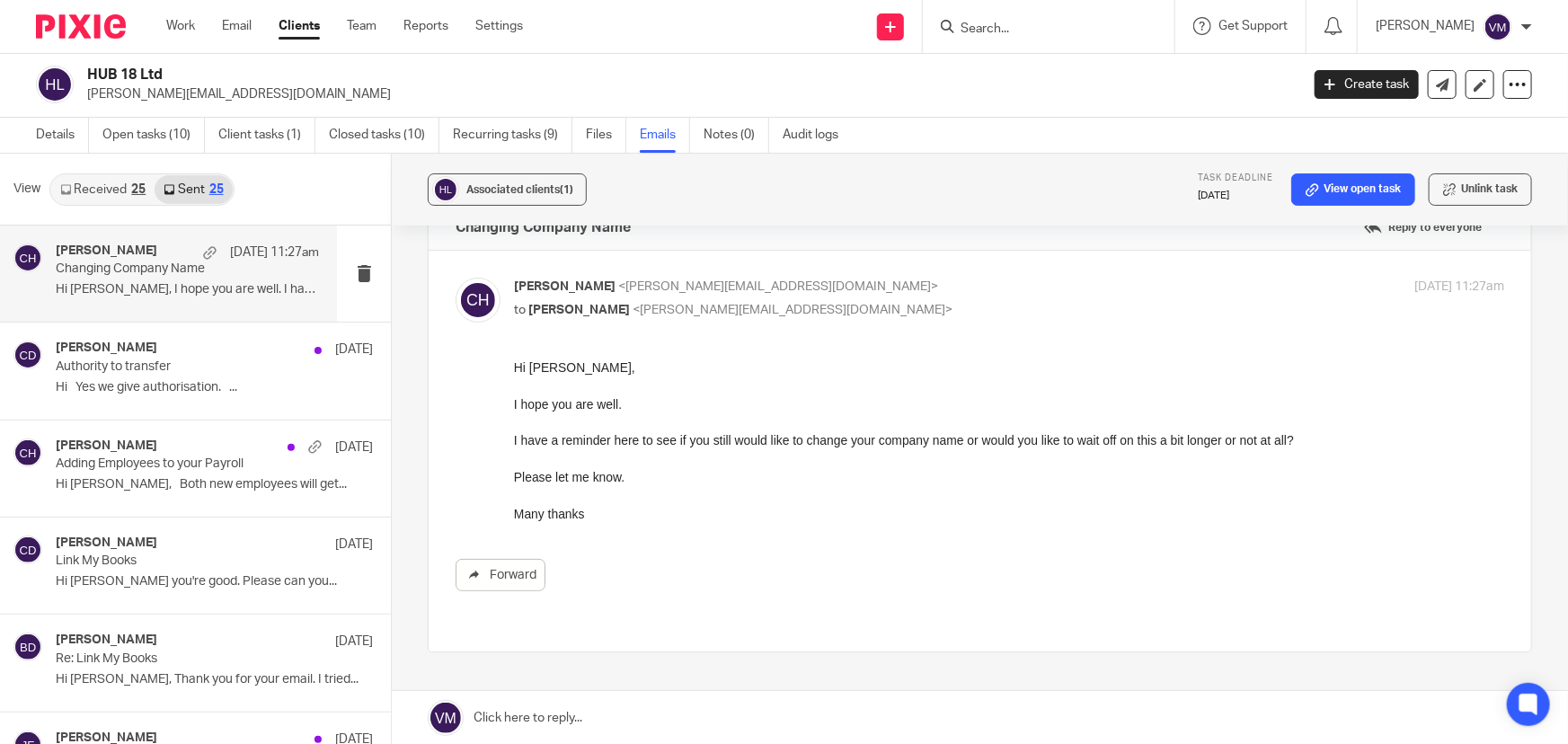
scroll to position [81, 0]
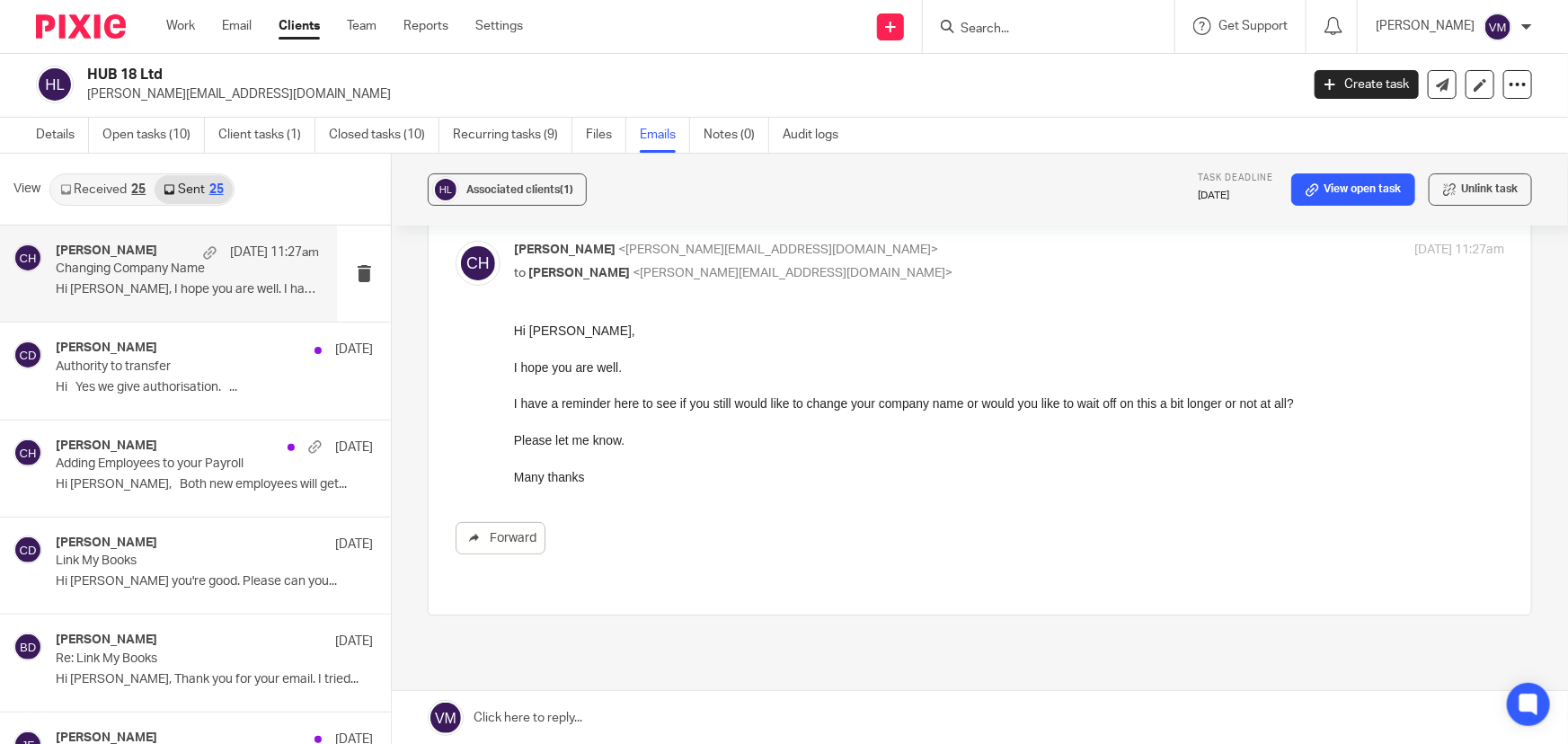
click at [380, 23] on ul "Work Email Clients Team Reports Settings" at bounding box center [358, 25] width 384 height 18
click at [375, 23] on link "Team" at bounding box center [362, 25] width 30 height 18
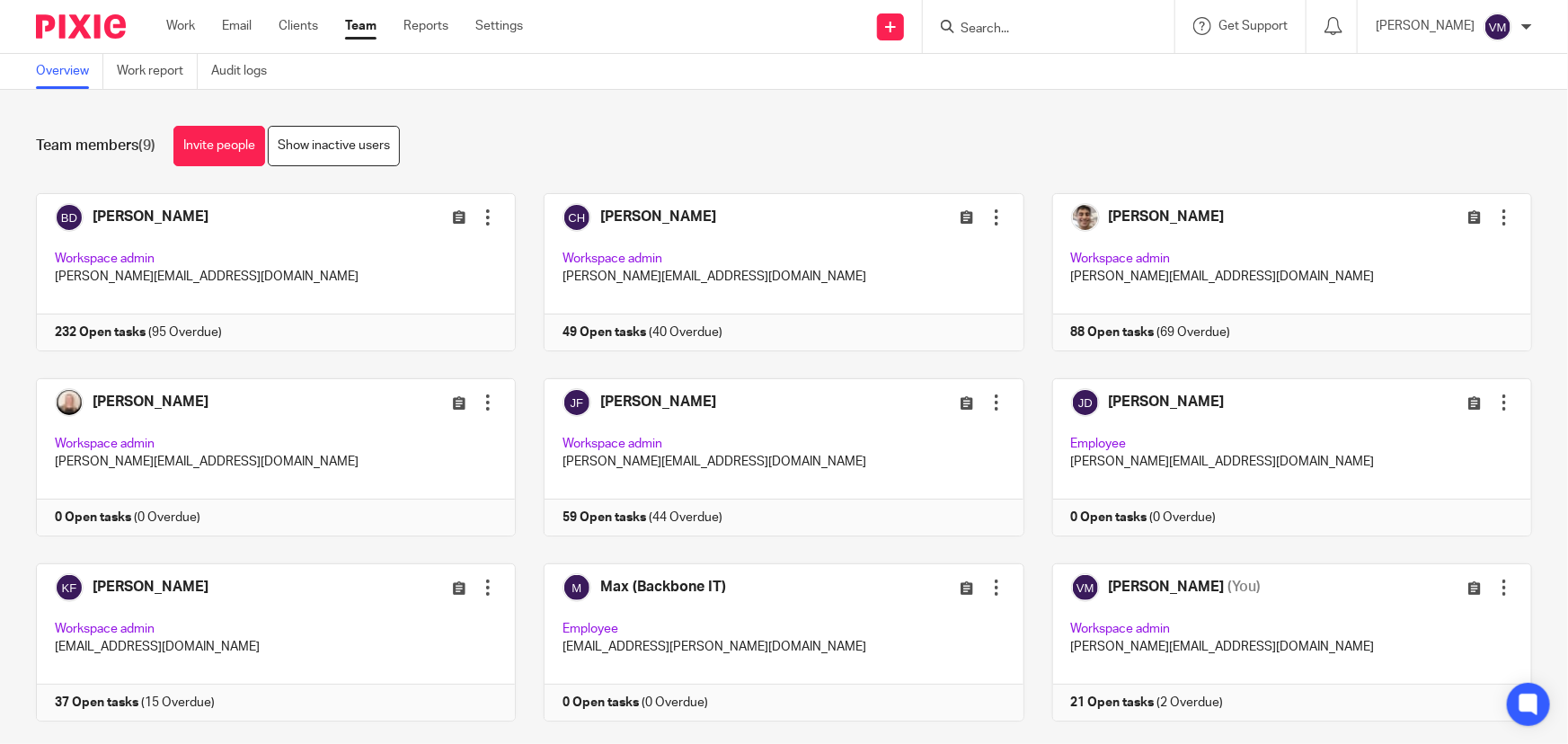
click at [1034, 36] on form at bounding box center [1054, 26] width 191 height 22
click at [1034, 29] on input "Search" at bounding box center [1039, 29] width 161 height 16
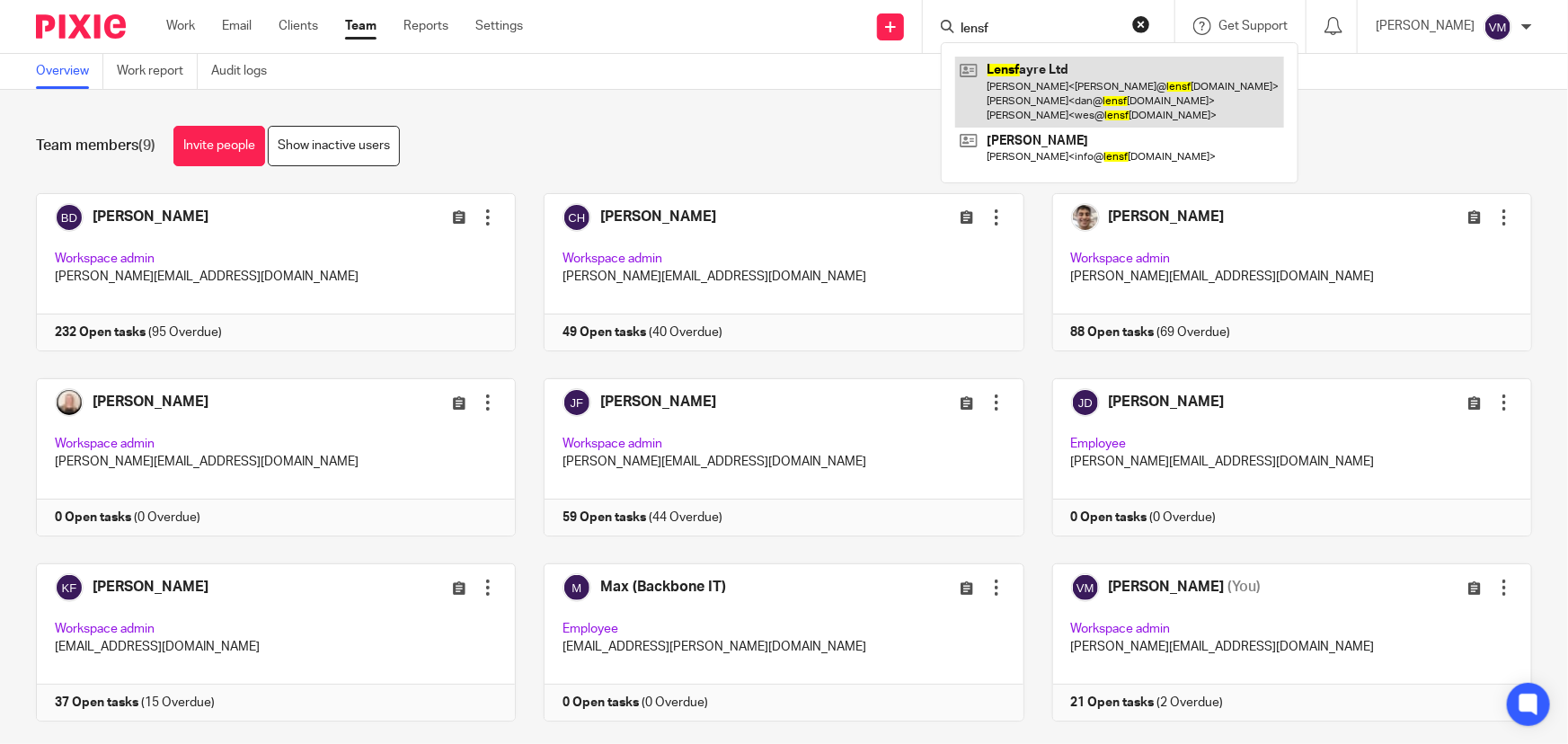
type input "lensf"
click at [1039, 79] on link at bounding box center [1119, 92] width 328 height 71
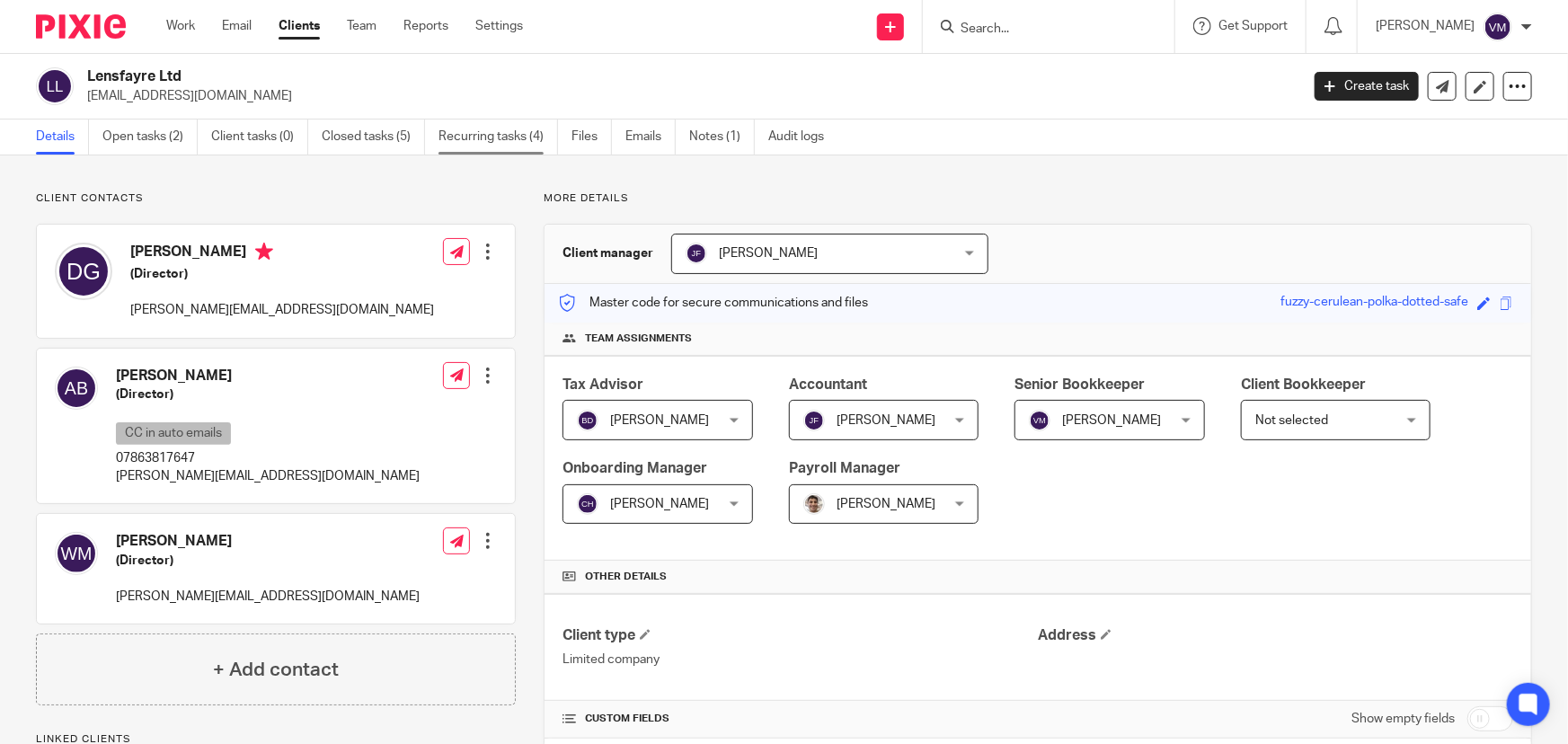
click at [495, 135] on link "Recurring tasks (4)" at bounding box center [498, 137] width 120 height 35
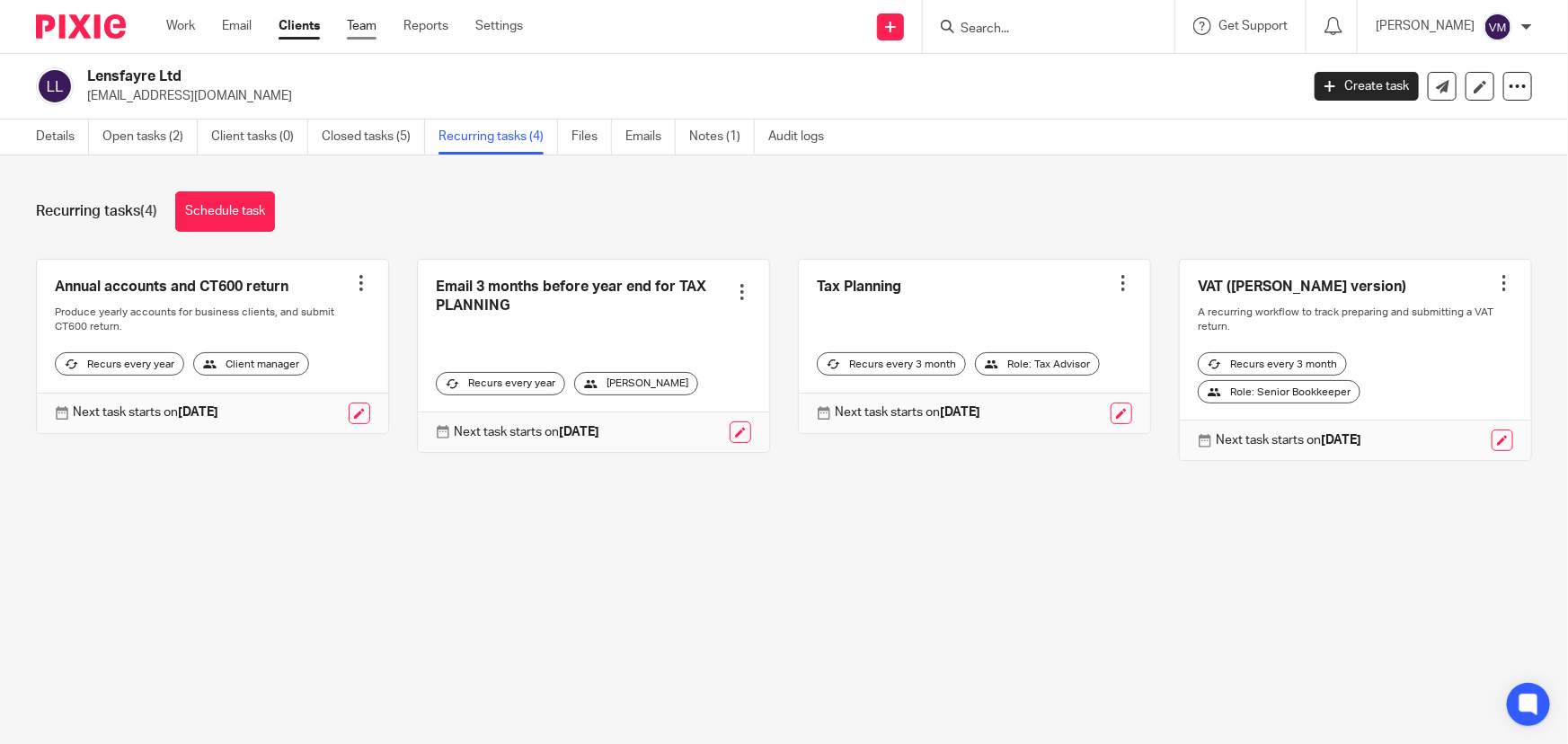
click at [364, 25] on link "Team" at bounding box center [362, 25] width 30 height 18
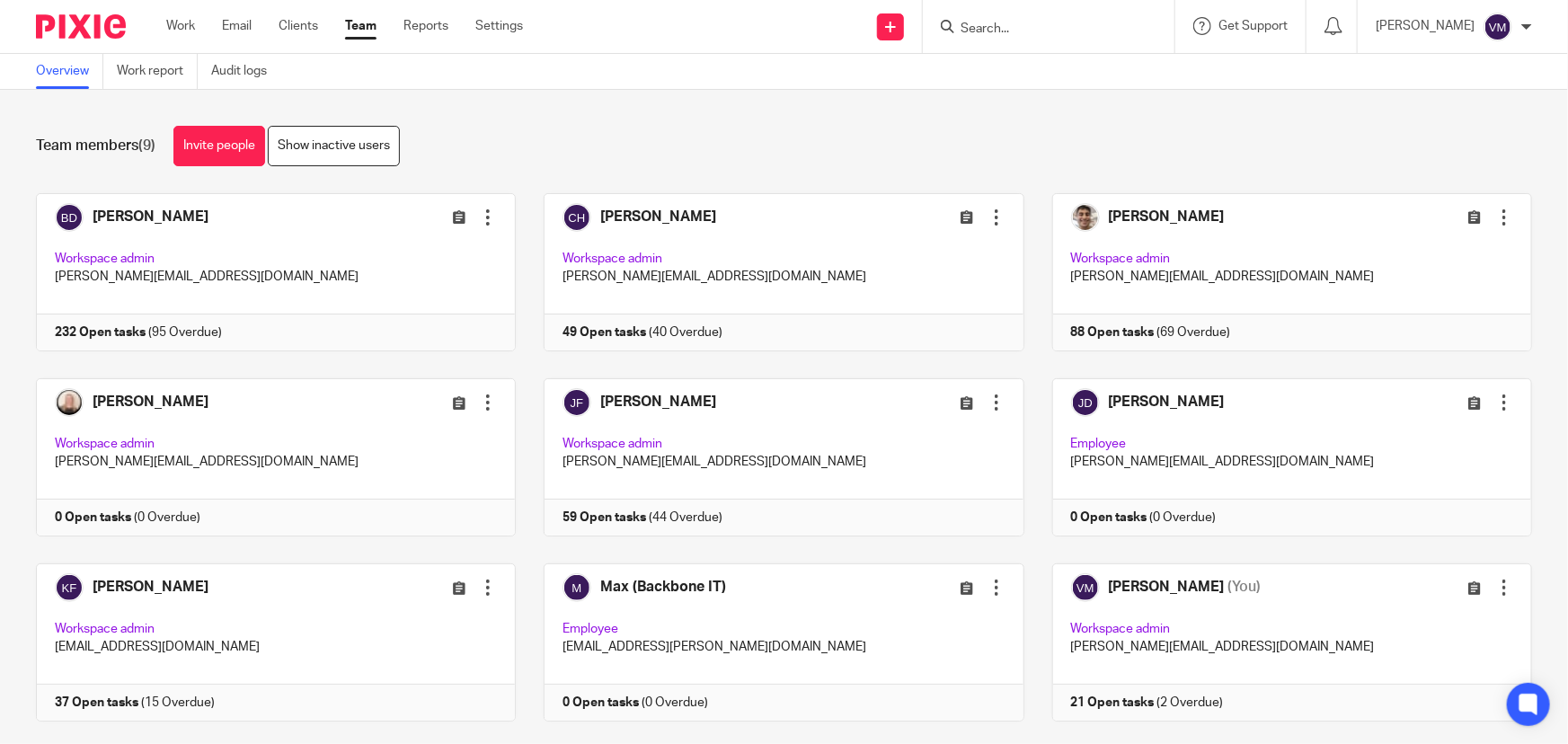
click at [1004, 28] on input "Search" at bounding box center [1039, 29] width 161 height 16
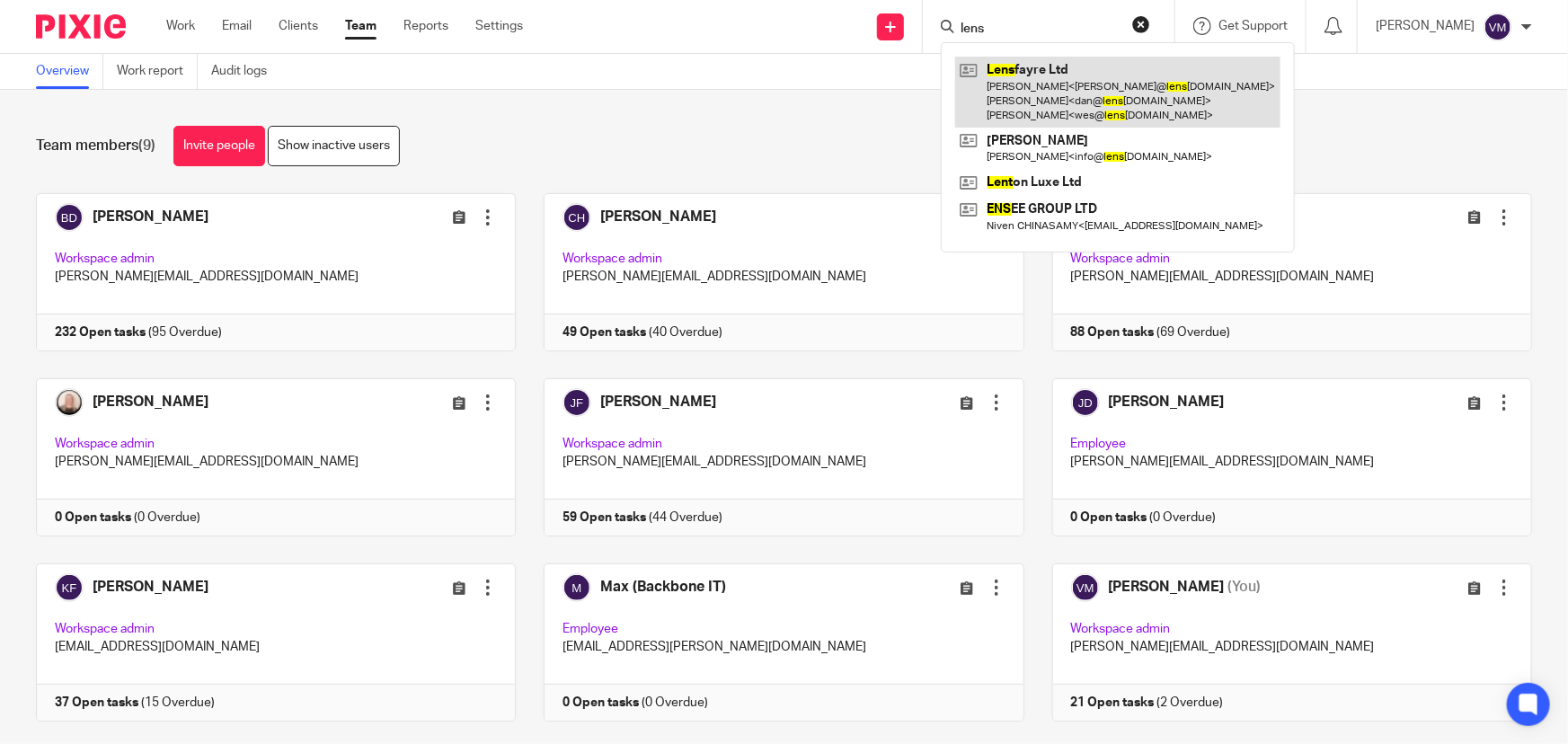
type input "lens"
click at [1078, 102] on link at bounding box center [1117, 92] width 326 height 71
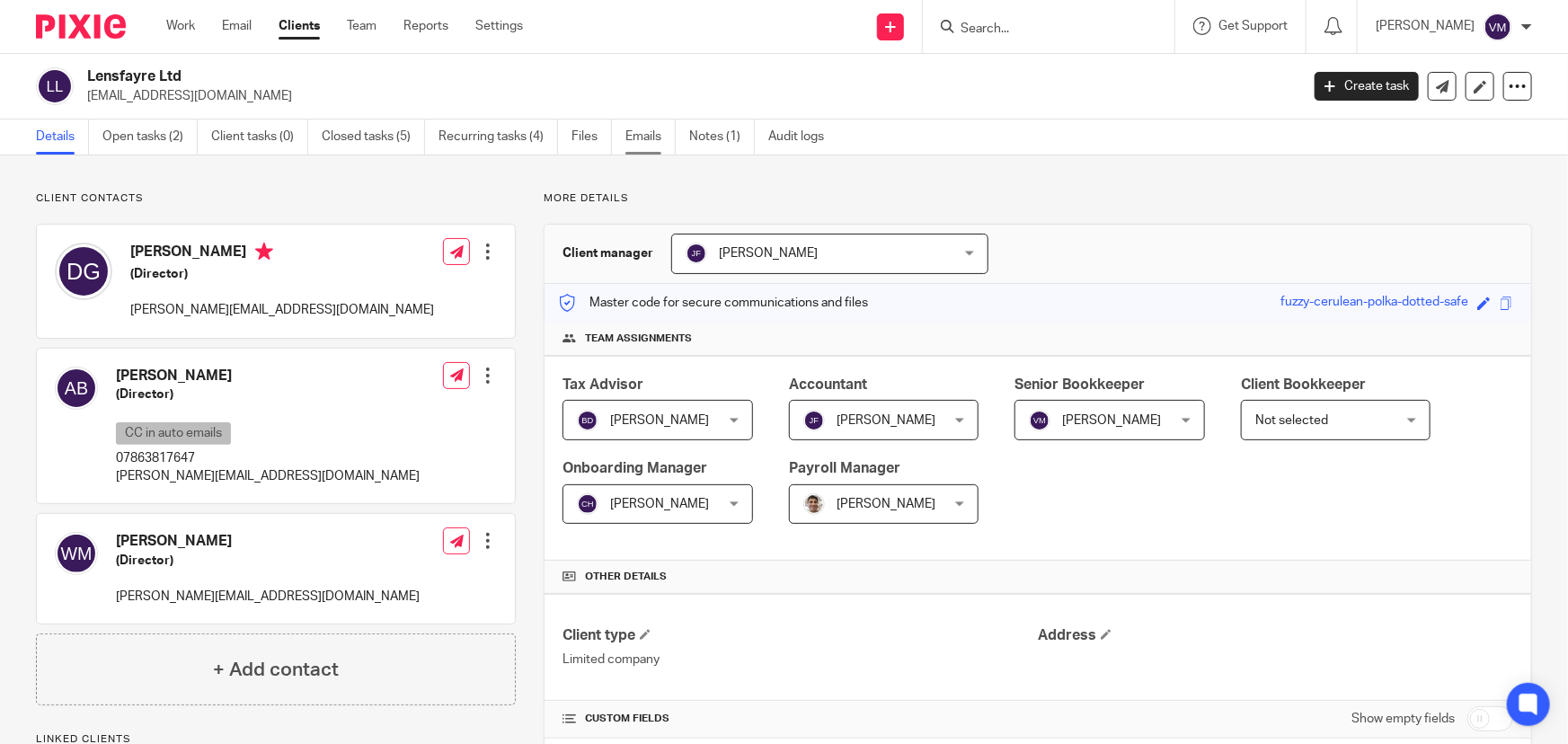
click at [636, 135] on link "Emails" at bounding box center [650, 137] width 50 height 35
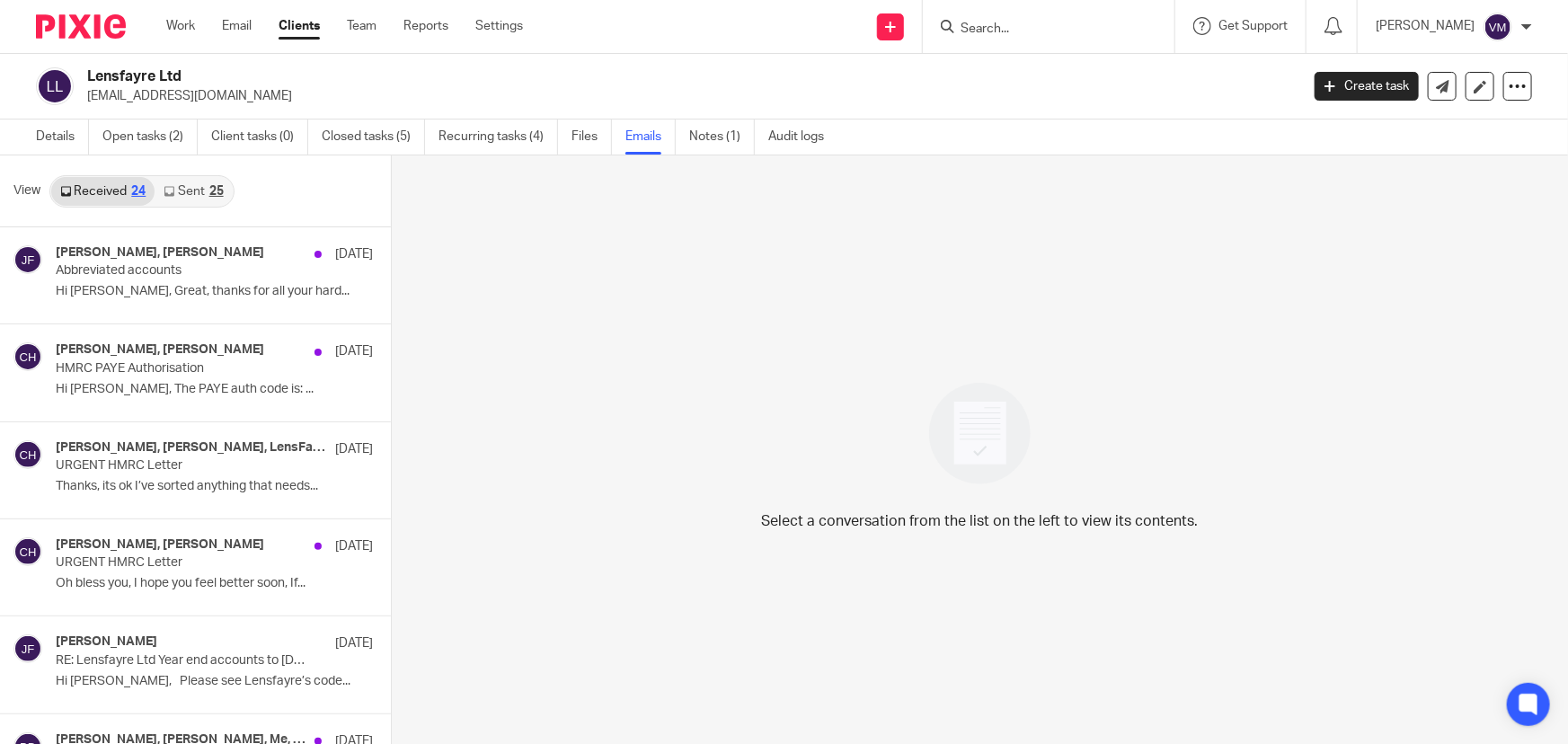
click at [186, 196] on link "Sent 25" at bounding box center [193, 191] width 77 height 29
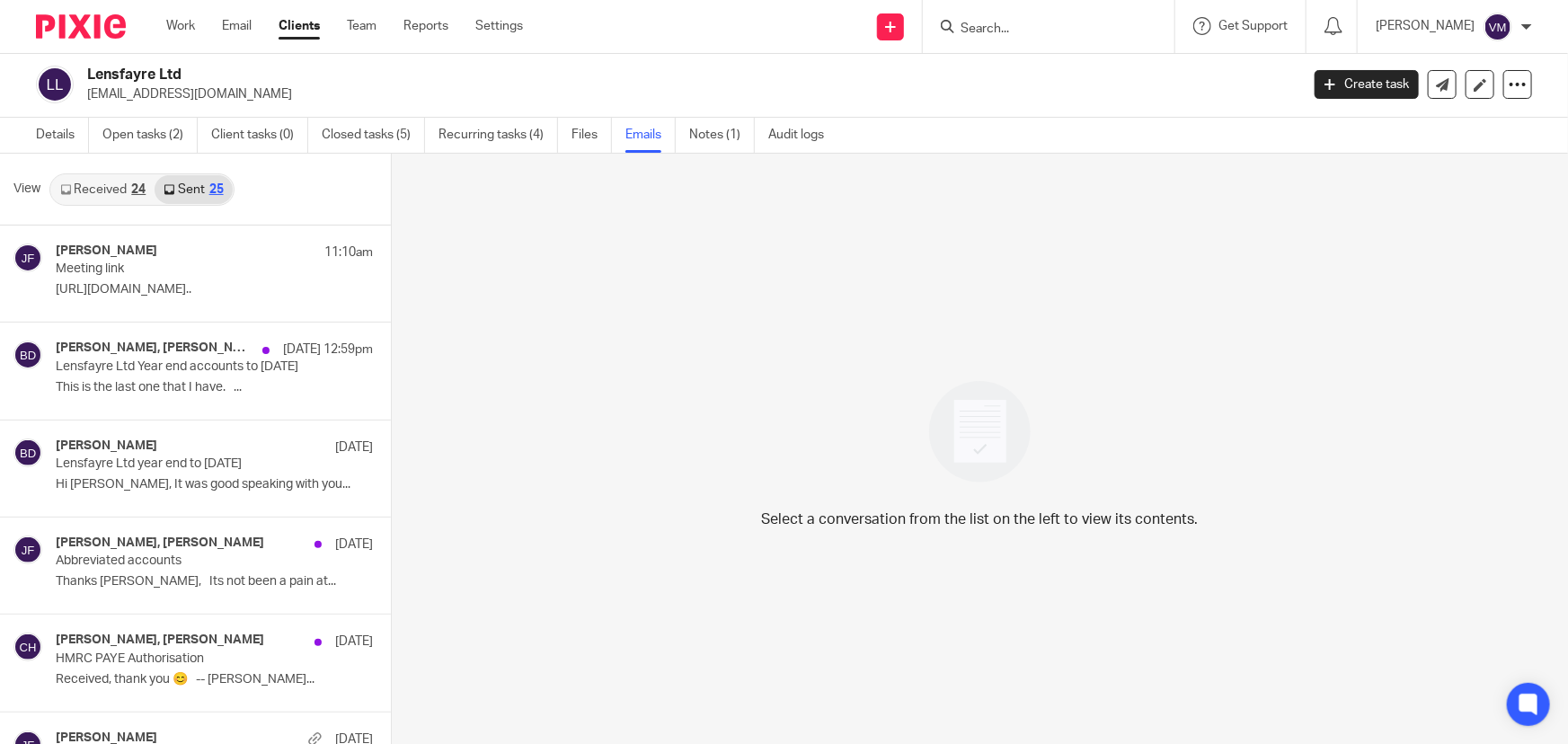
click at [125, 195] on link "Received 24" at bounding box center [102, 189] width 103 height 29
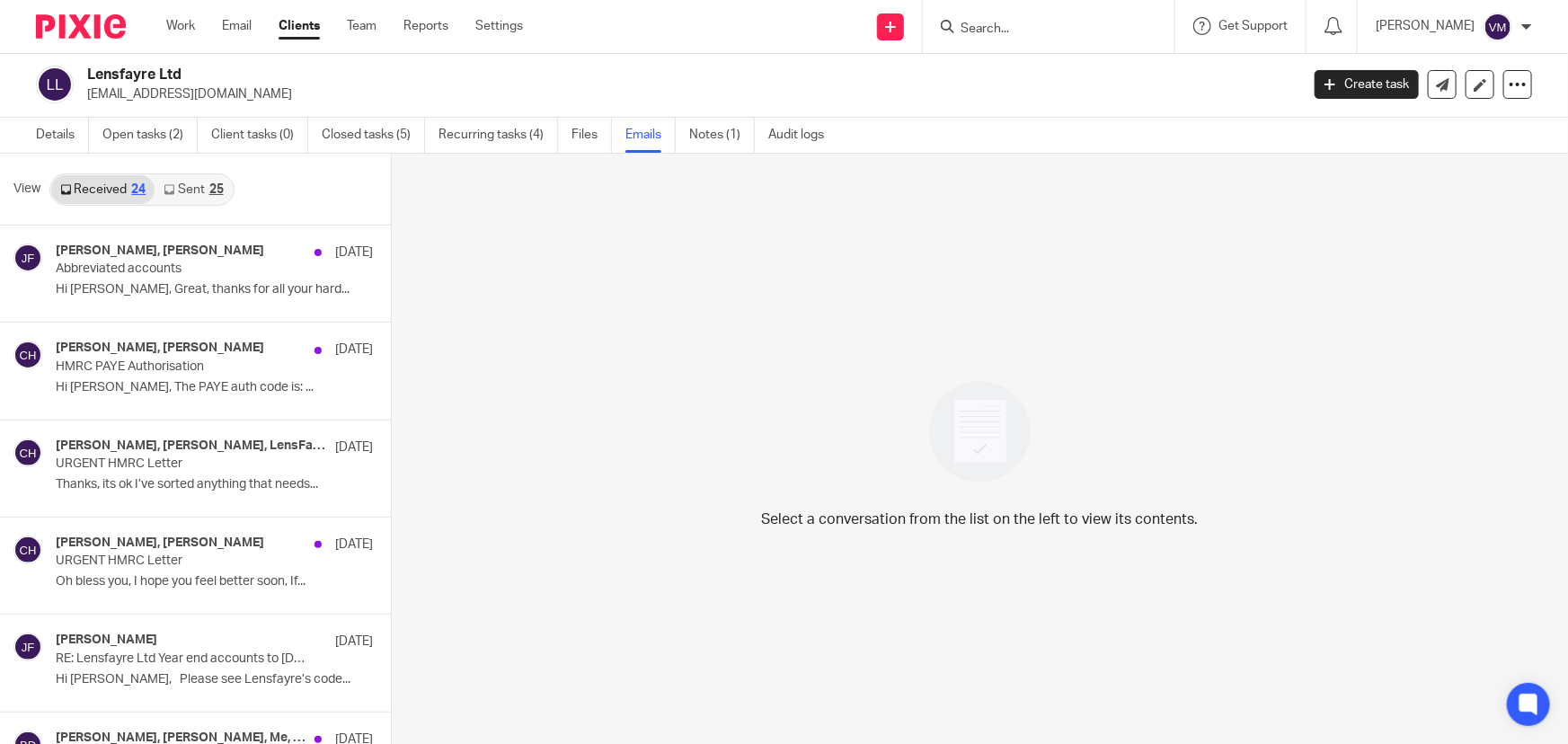
click at [188, 186] on link "Sent 25" at bounding box center [193, 189] width 77 height 29
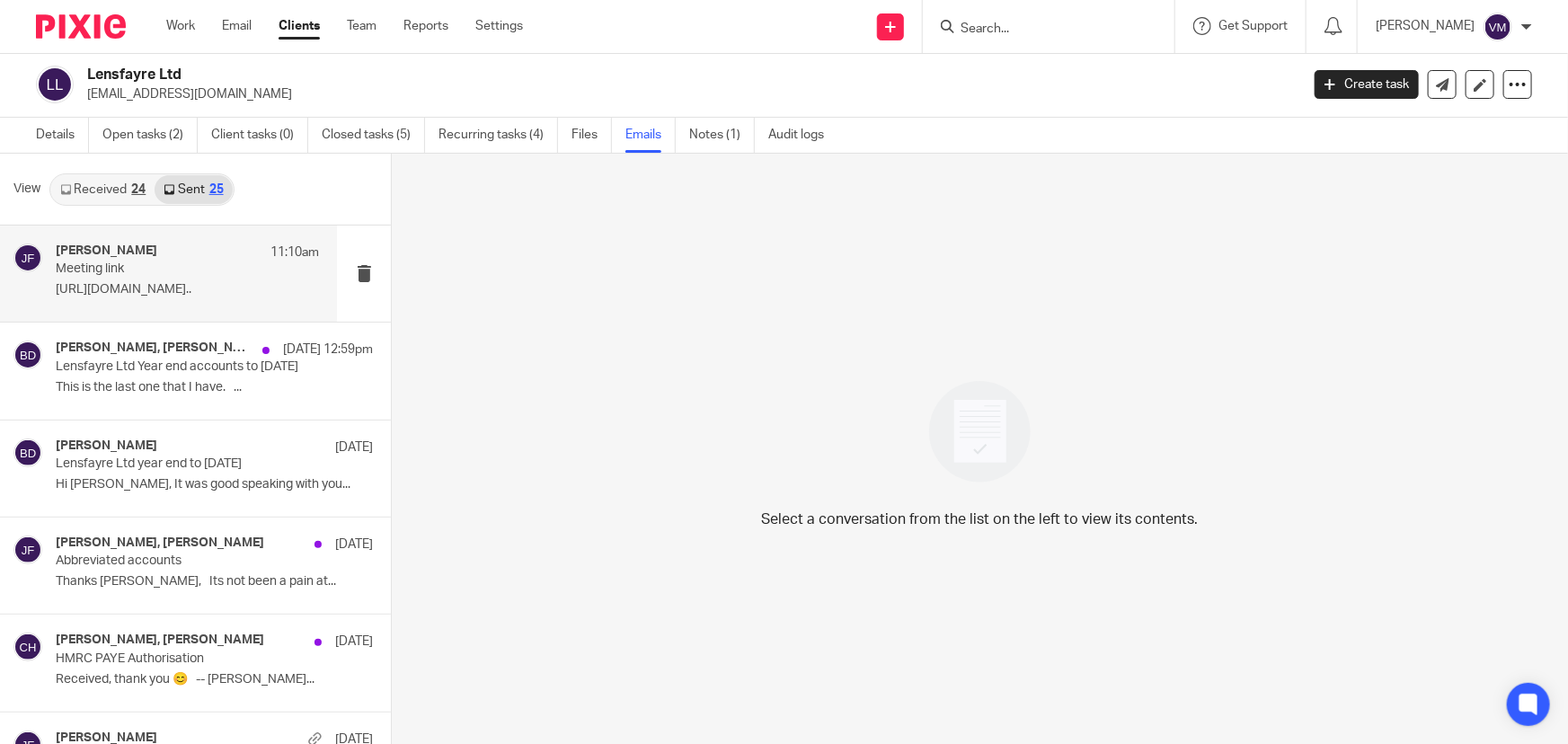
click at [140, 259] on div "Jill Fox 11:10am" at bounding box center [187, 251] width 263 height 18
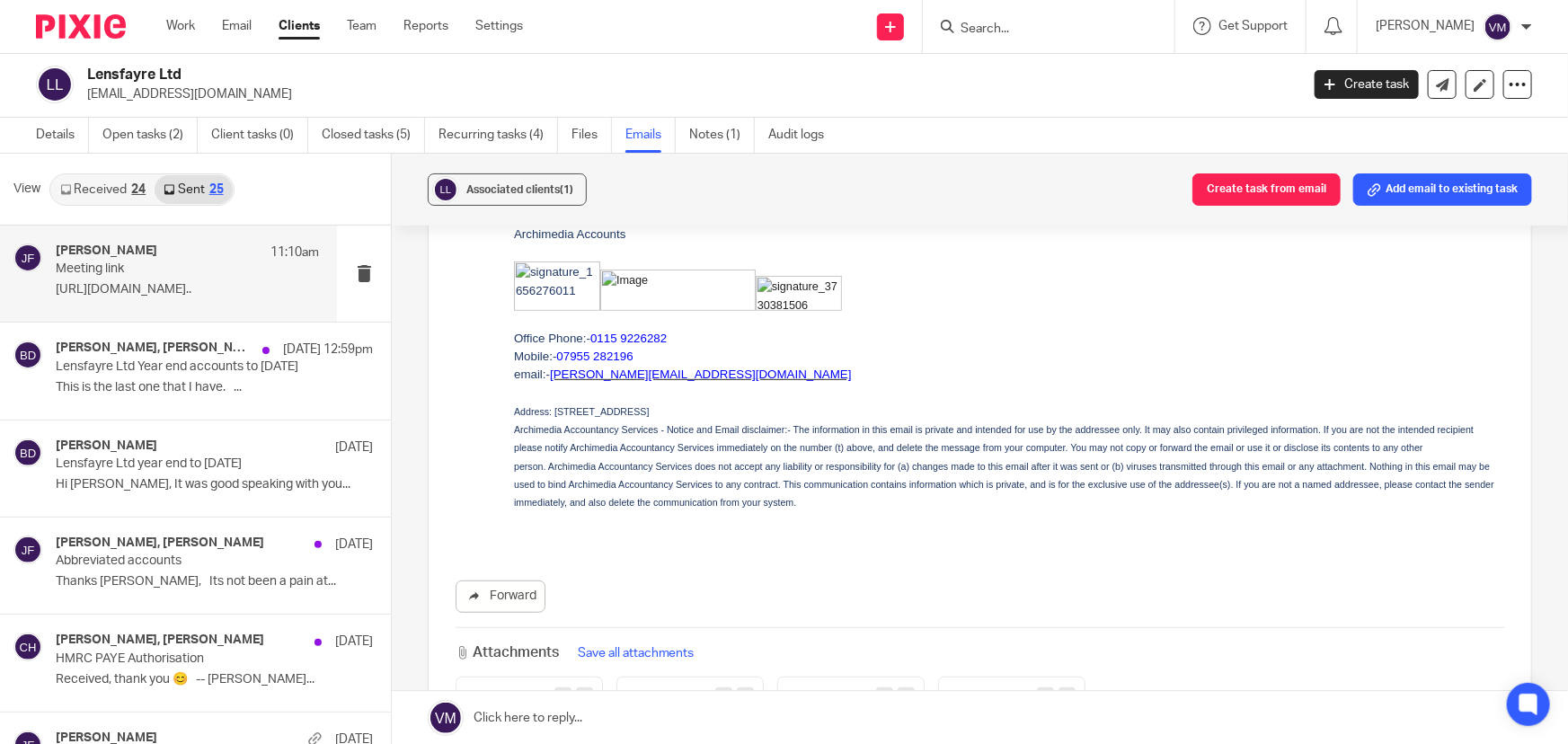
scroll to position [408, 0]
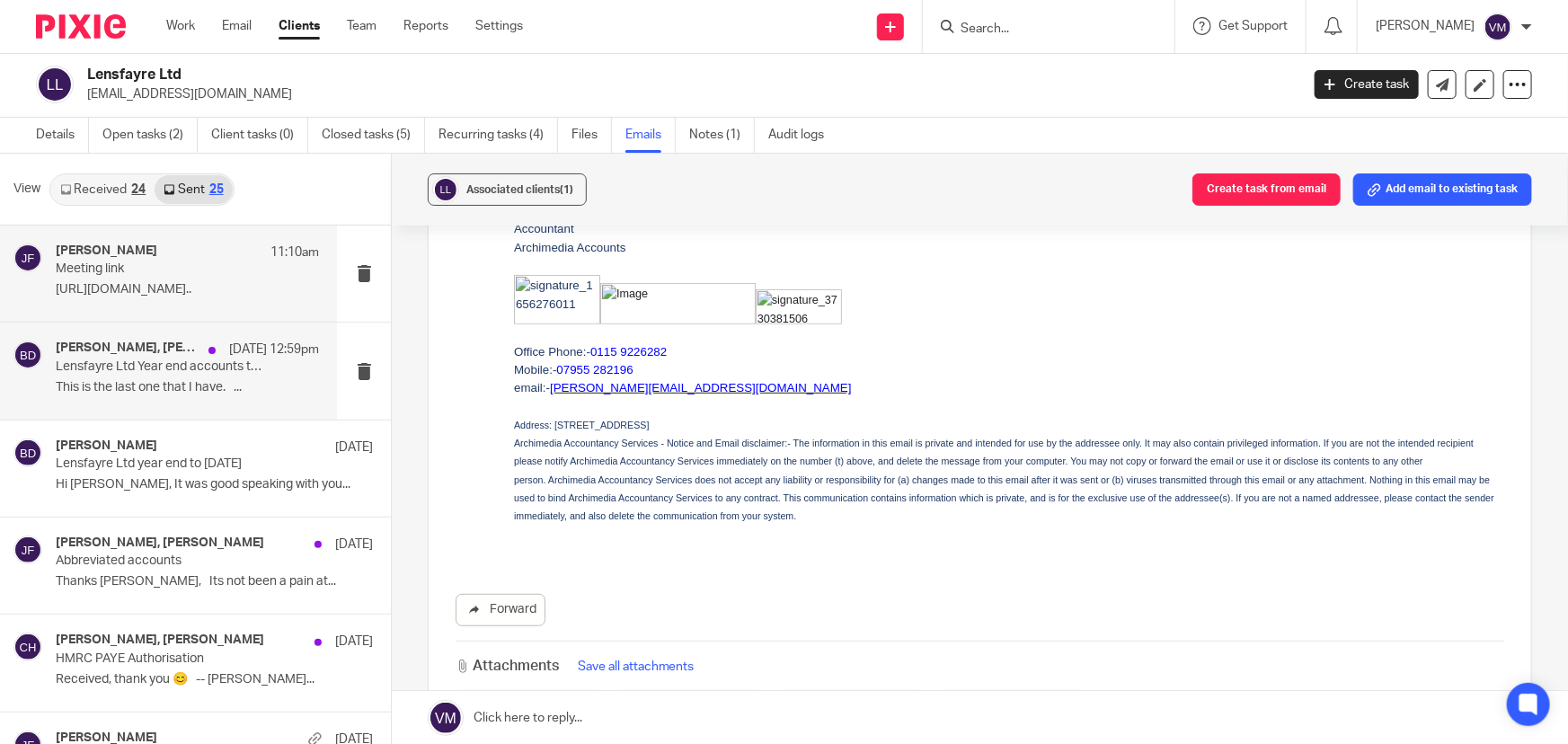
click at [107, 363] on p "Lensfayre Ltd Year end accounts to 31st December 2024" at bounding box center [161, 366] width 212 height 15
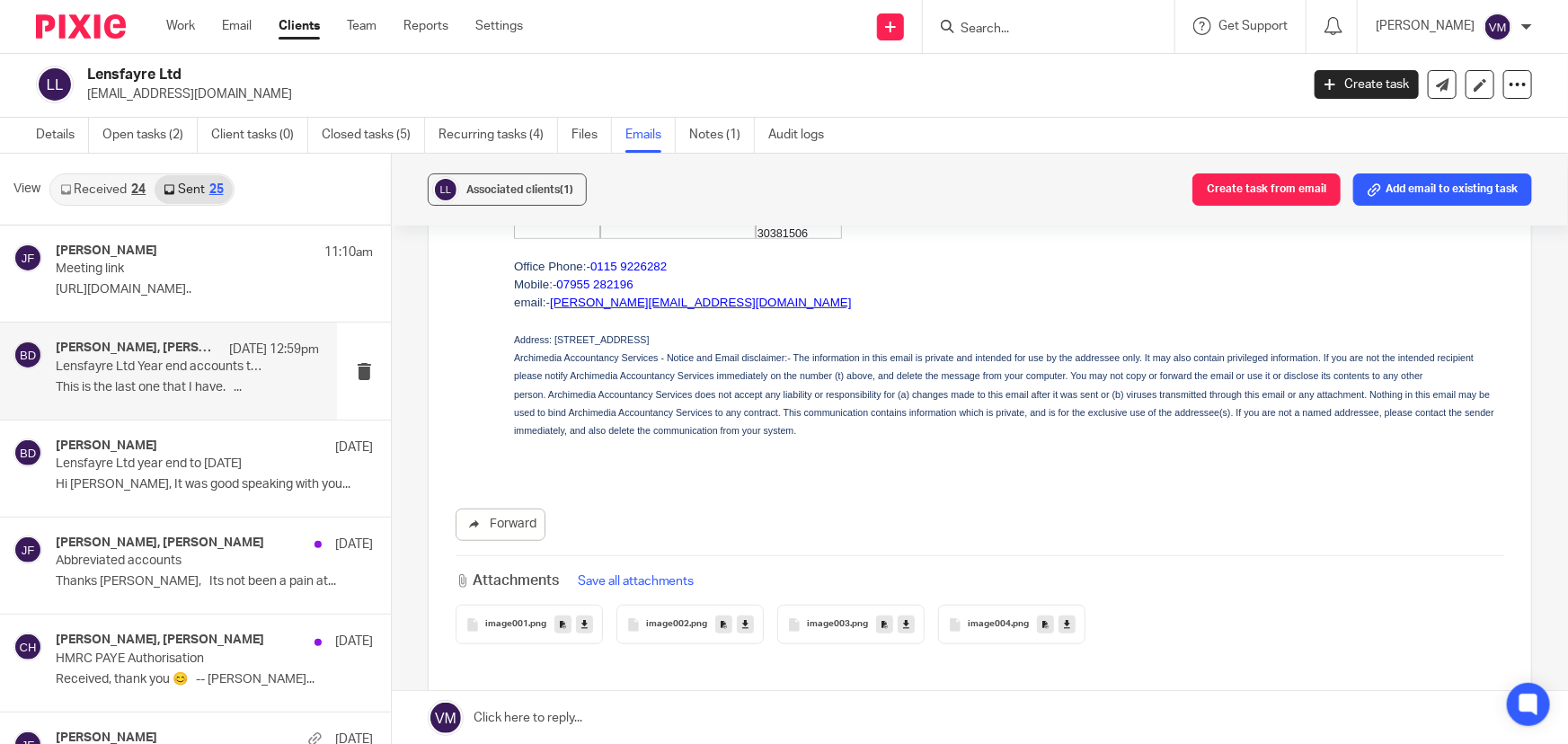
scroll to position [491, 0]
click at [368, 20] on link "Team" at bounding box center [362, 25] width 30 height 18
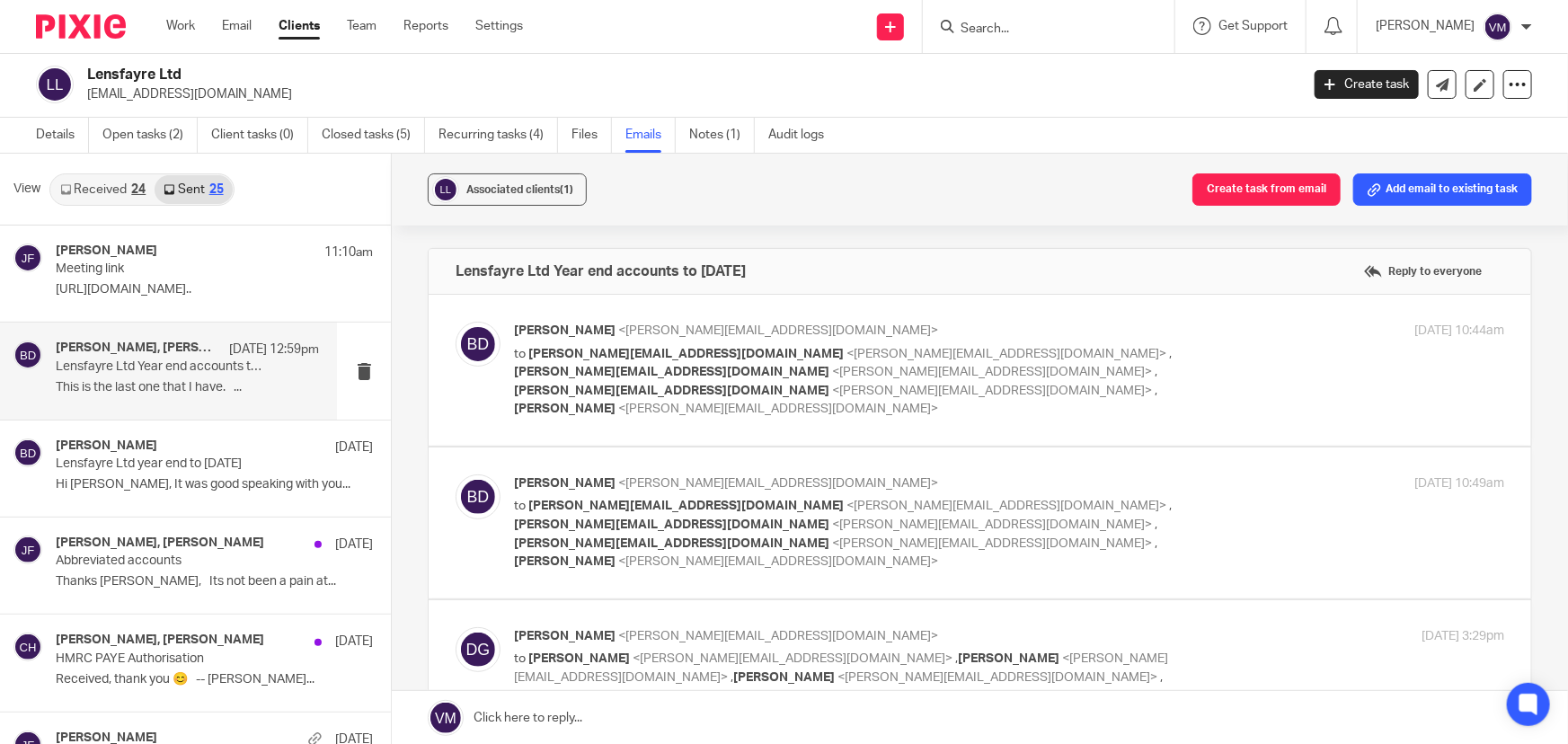
scroll to position [0, 0]
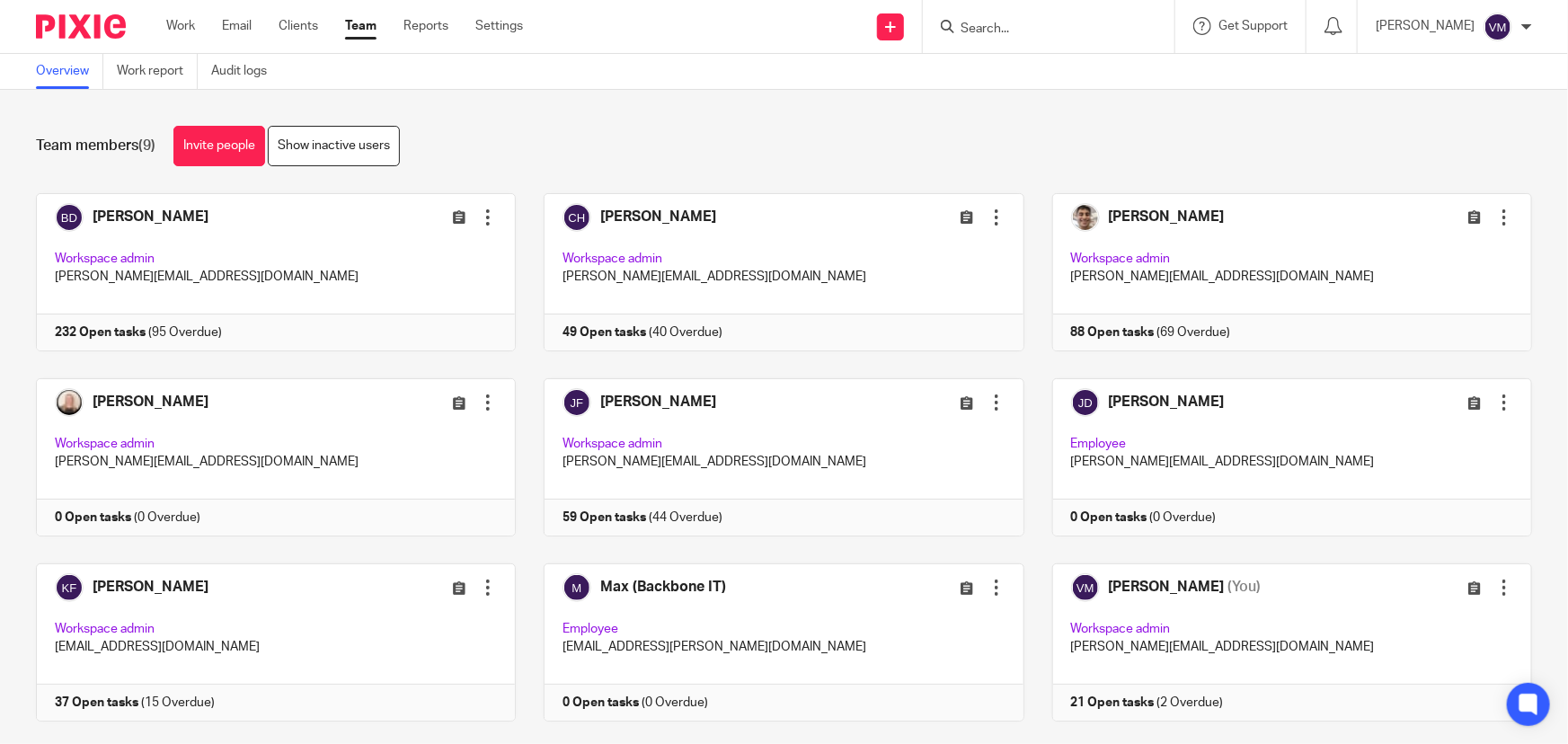
click at [1039, 28] on input "Search" at bounding box center [1039, 29] width 161 height 16
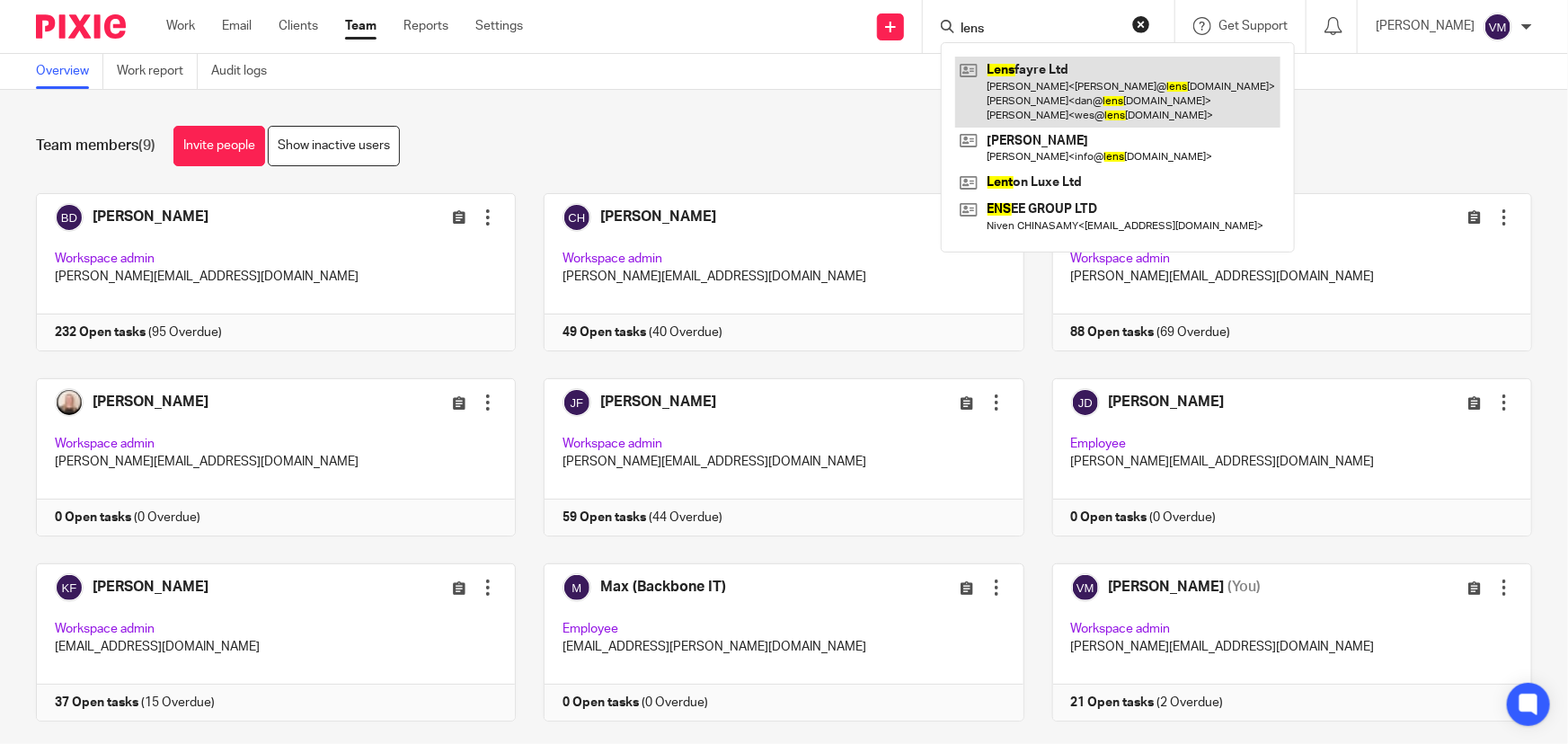
type input "lens"
click at [1078, 89] on link at bounding box center [1117, 92] width 326 height 71
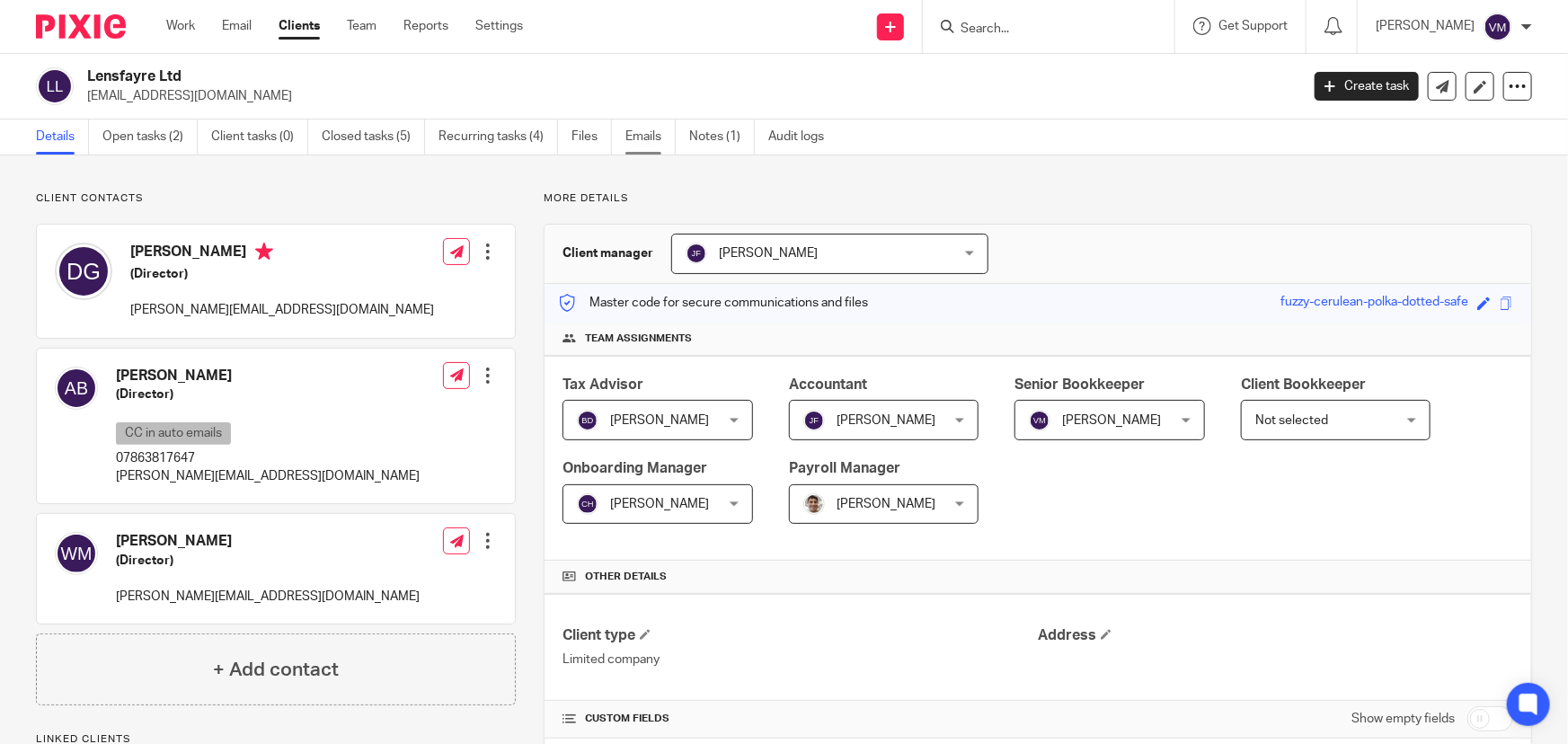
click at [647, 135] on link "Emails" at bounding box center [650, 137] width 50 height 35
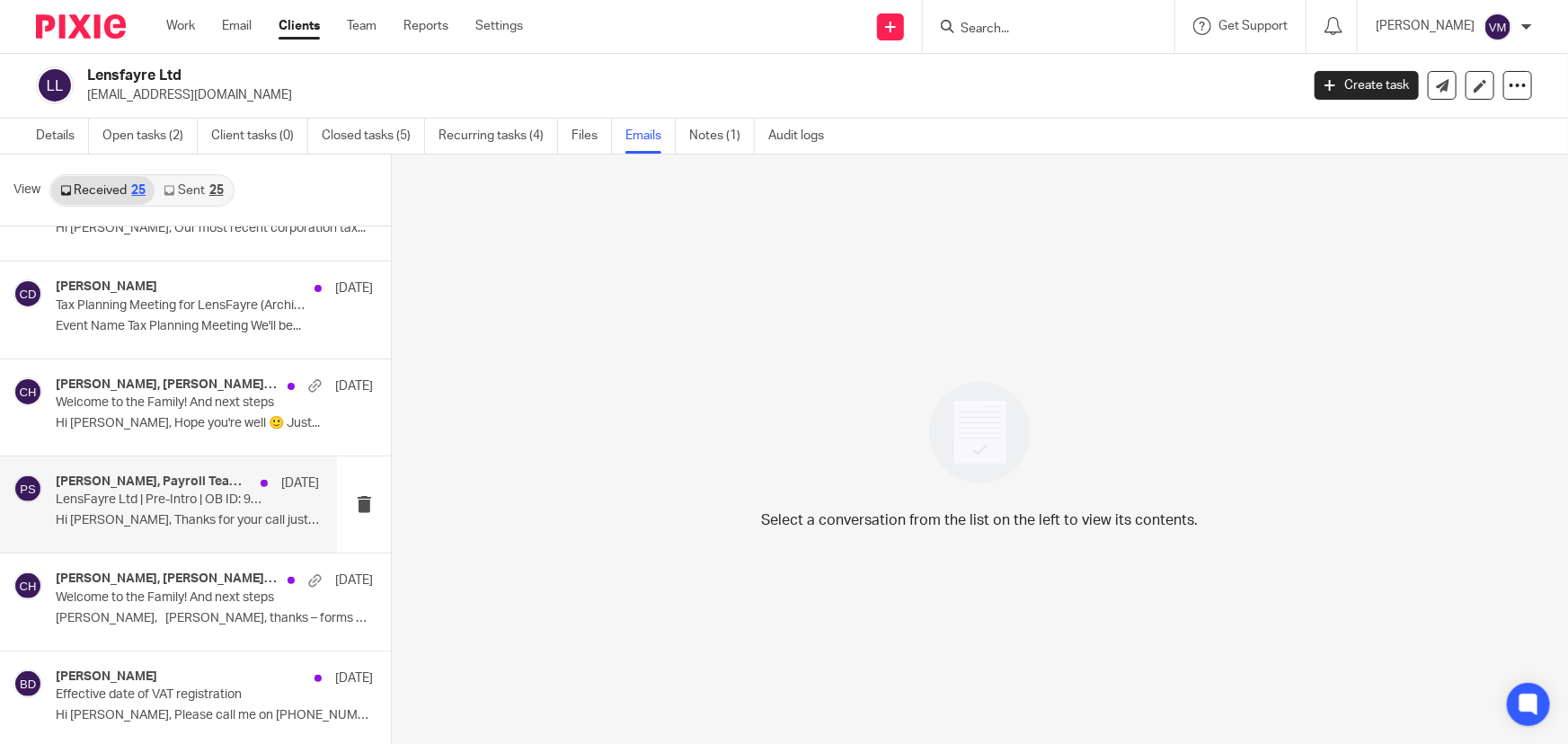
scroll to position [2, 0]
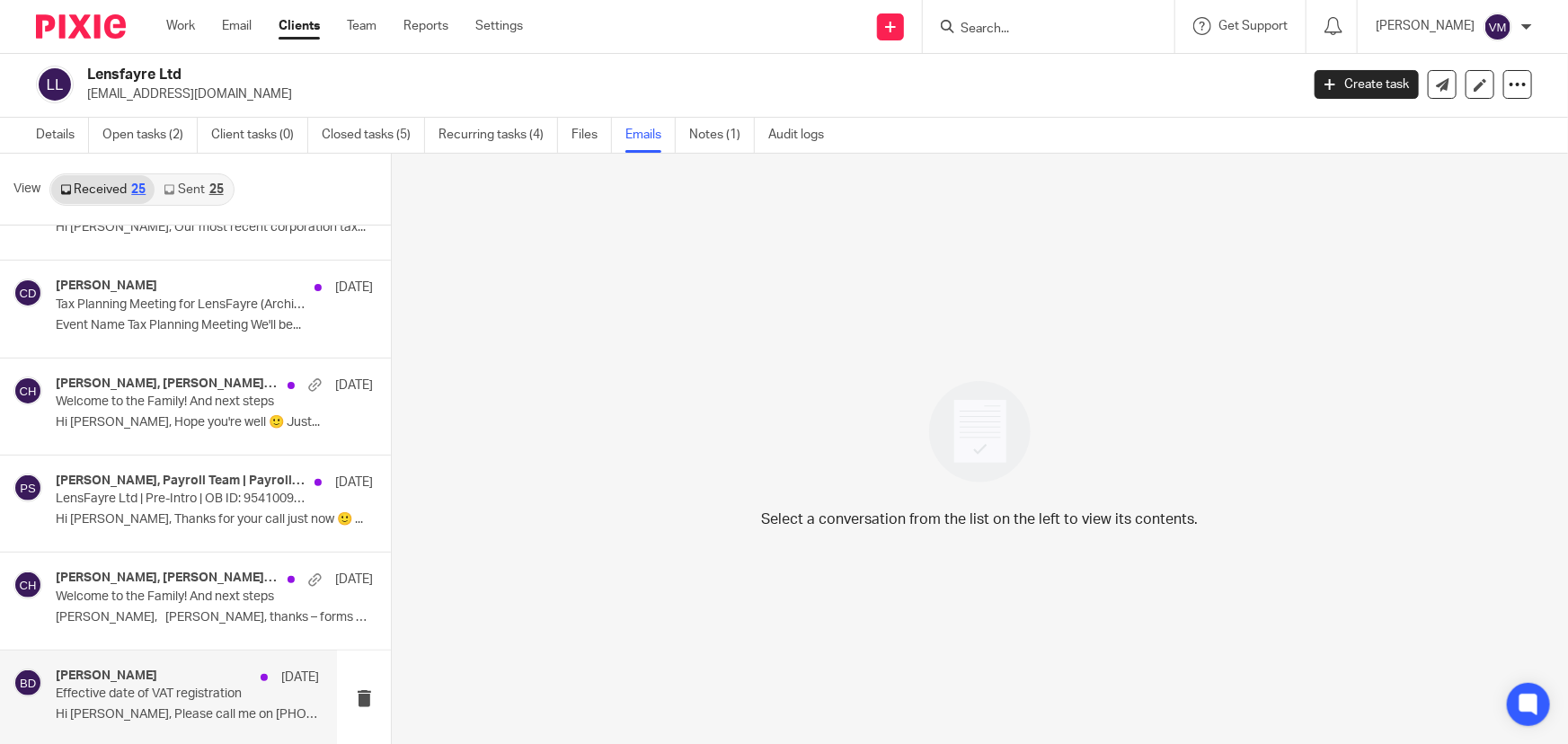
click at [132, 670] on h4 "Barbara Demtriou" at bounding box center [106, 675] width 101 height 15
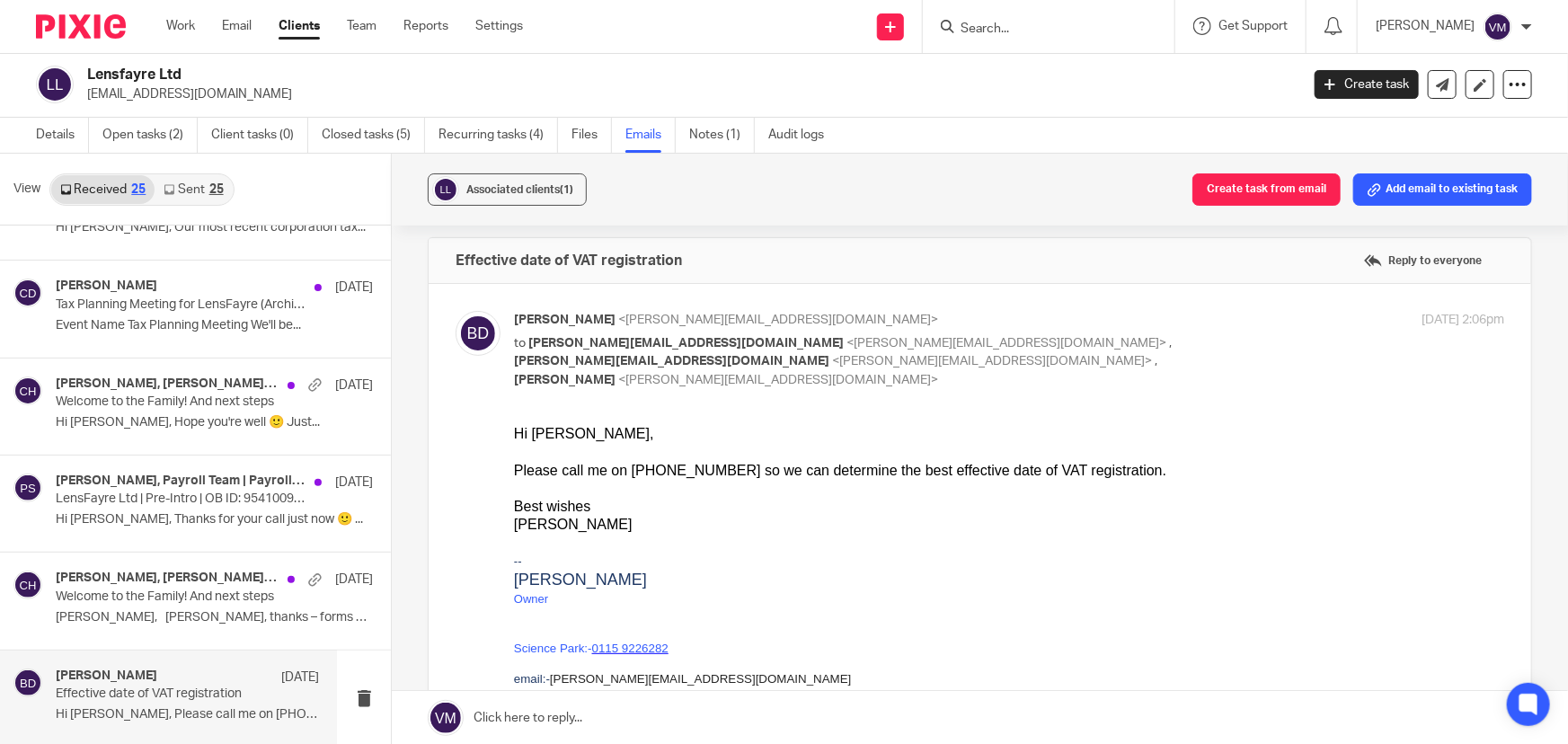
scroll to position [0, 0]
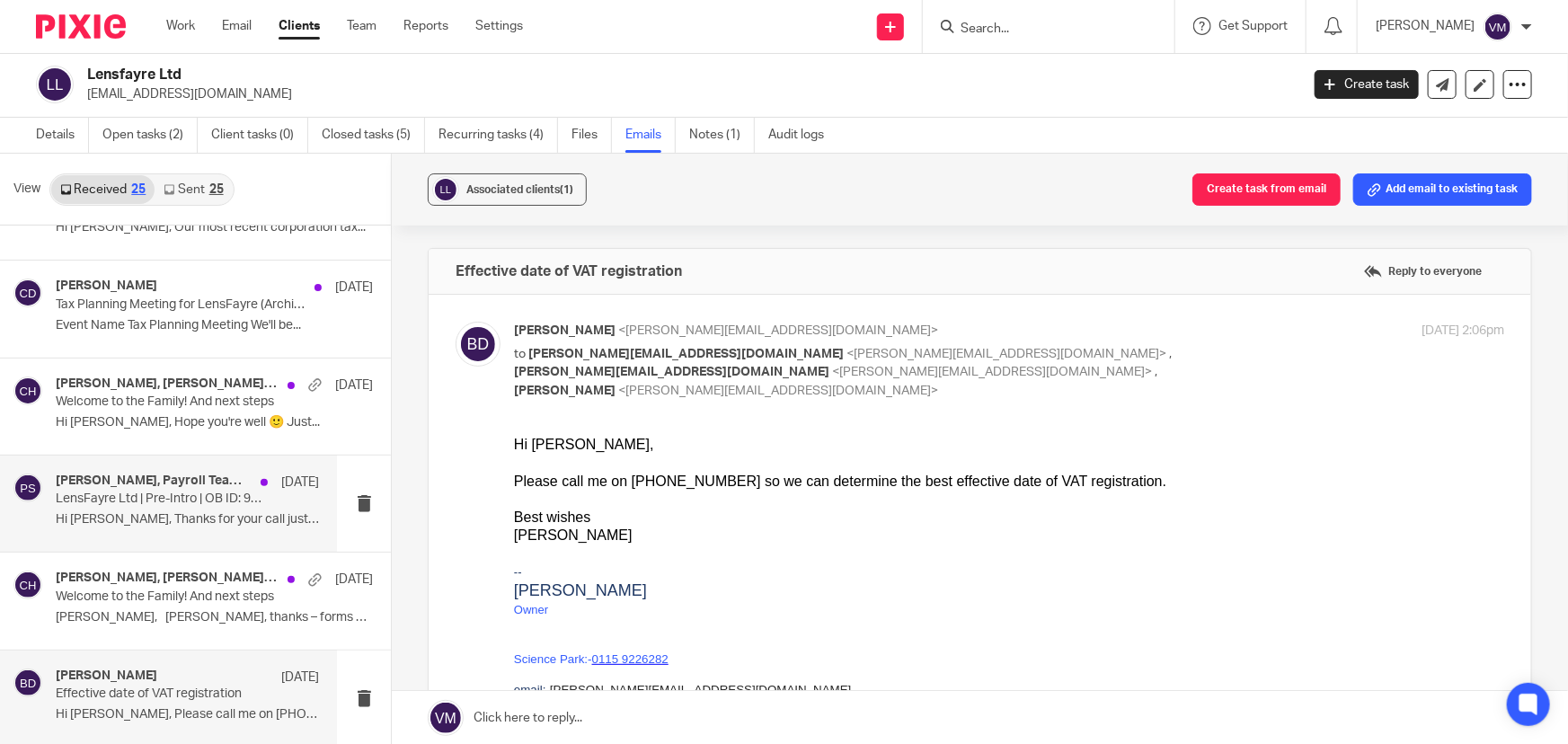
click at [137, 512] on p "Hi Sarah, Thanks for your call just now 🙂 ..." at bounding box center [187, 520] width 263 height 15
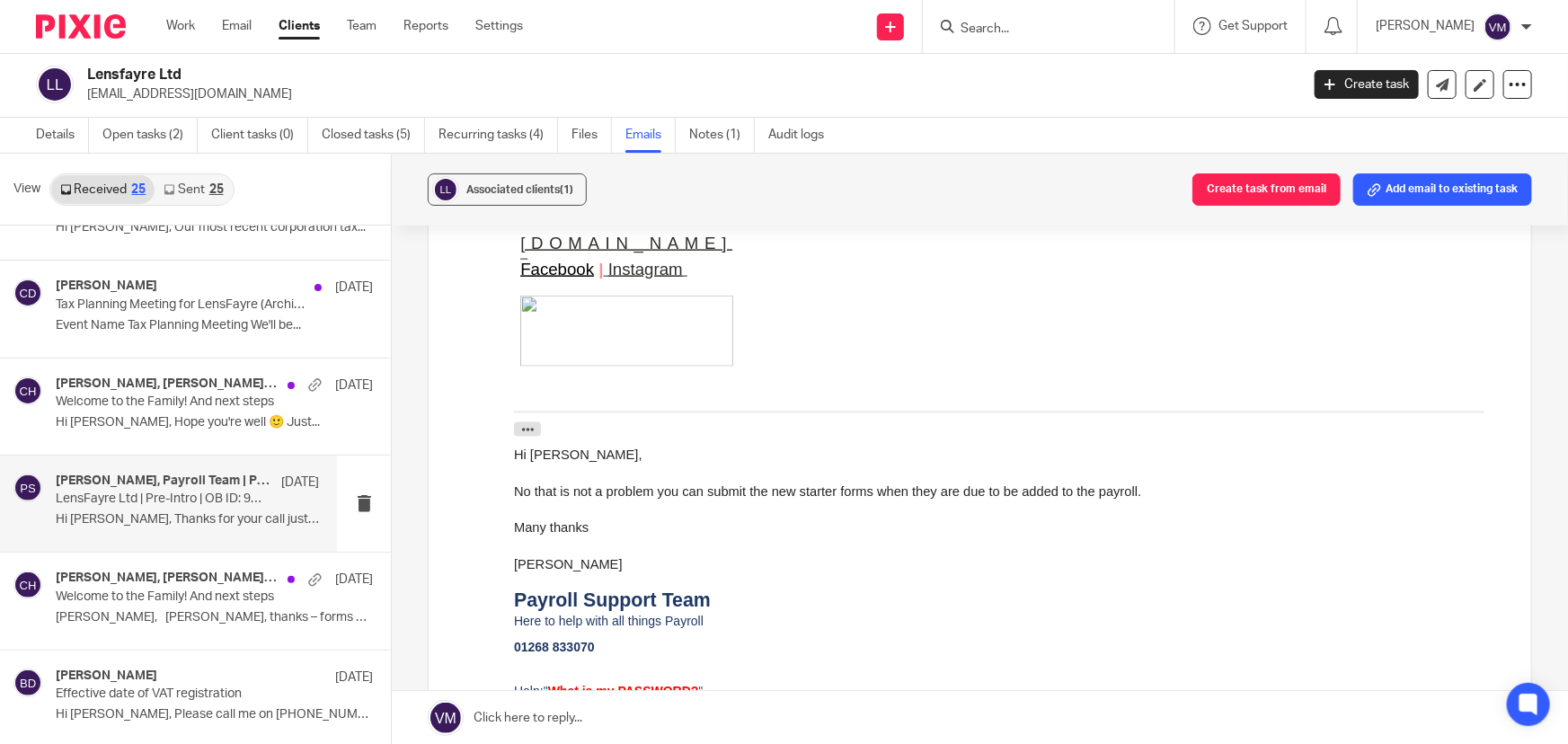
scroll to position [1143, 0]
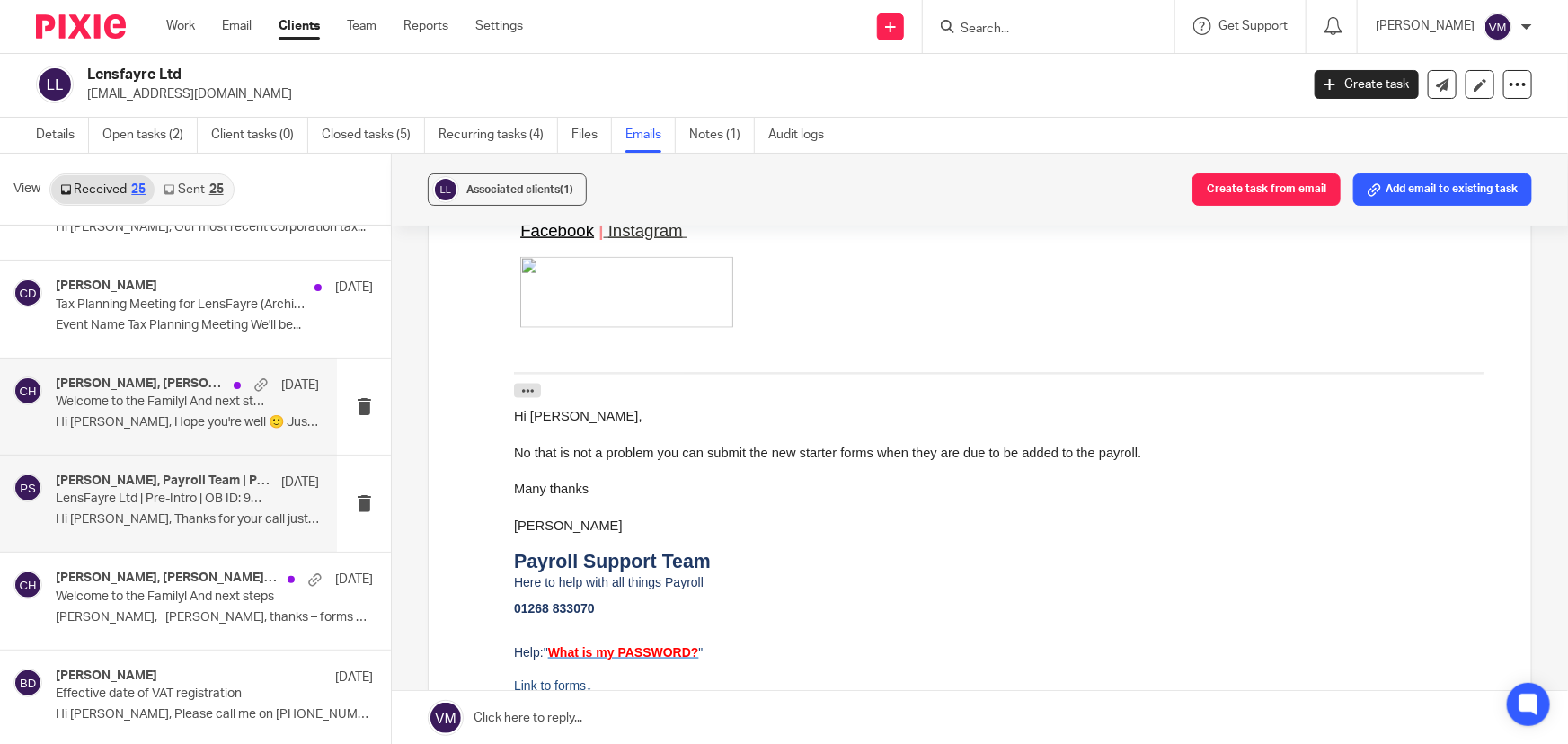
click at [97, 415] on p "Hi Chloe, Hope you're well 🙂 Just..." at bounding box center [187, 422] width 263 height 15
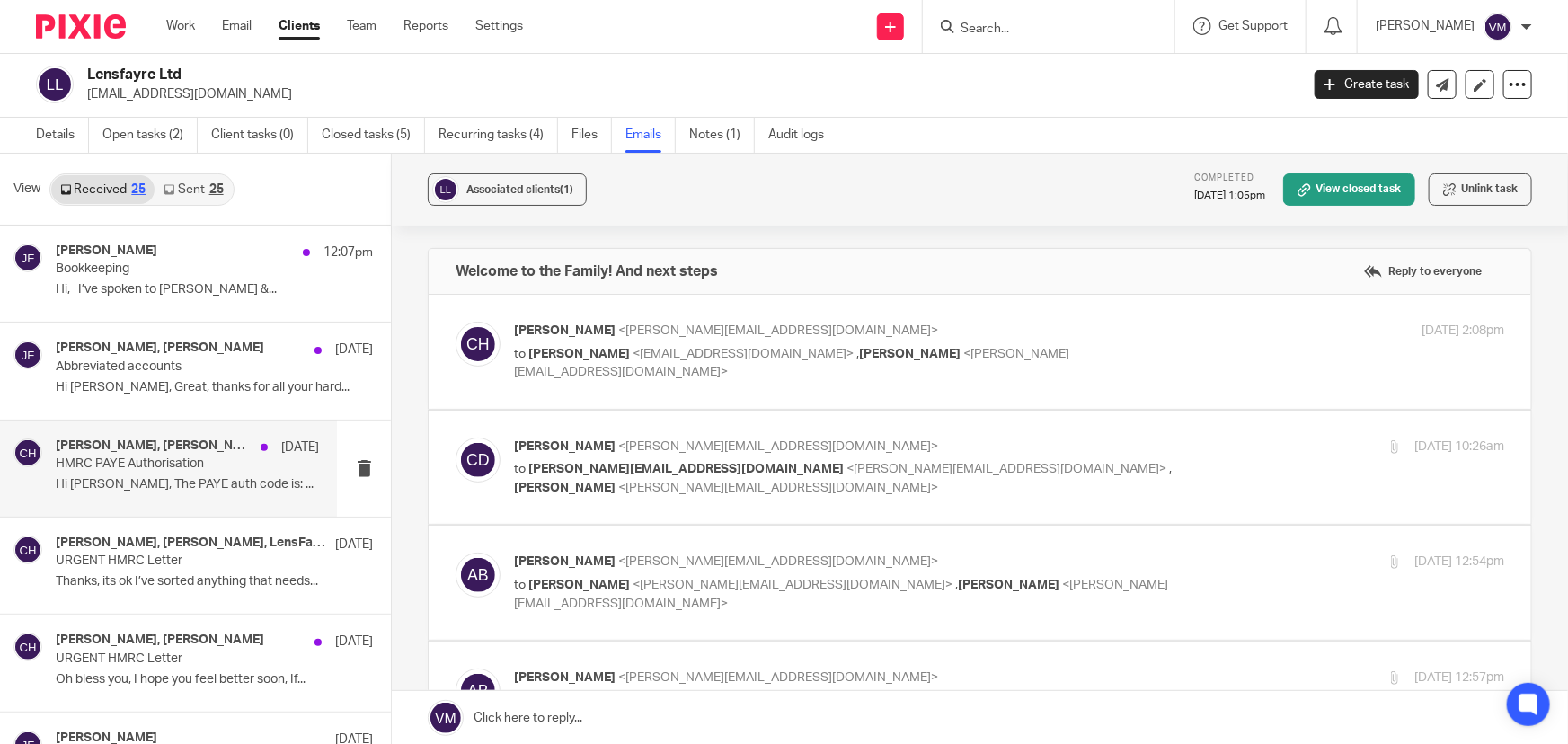
scroll to position [0, 0]
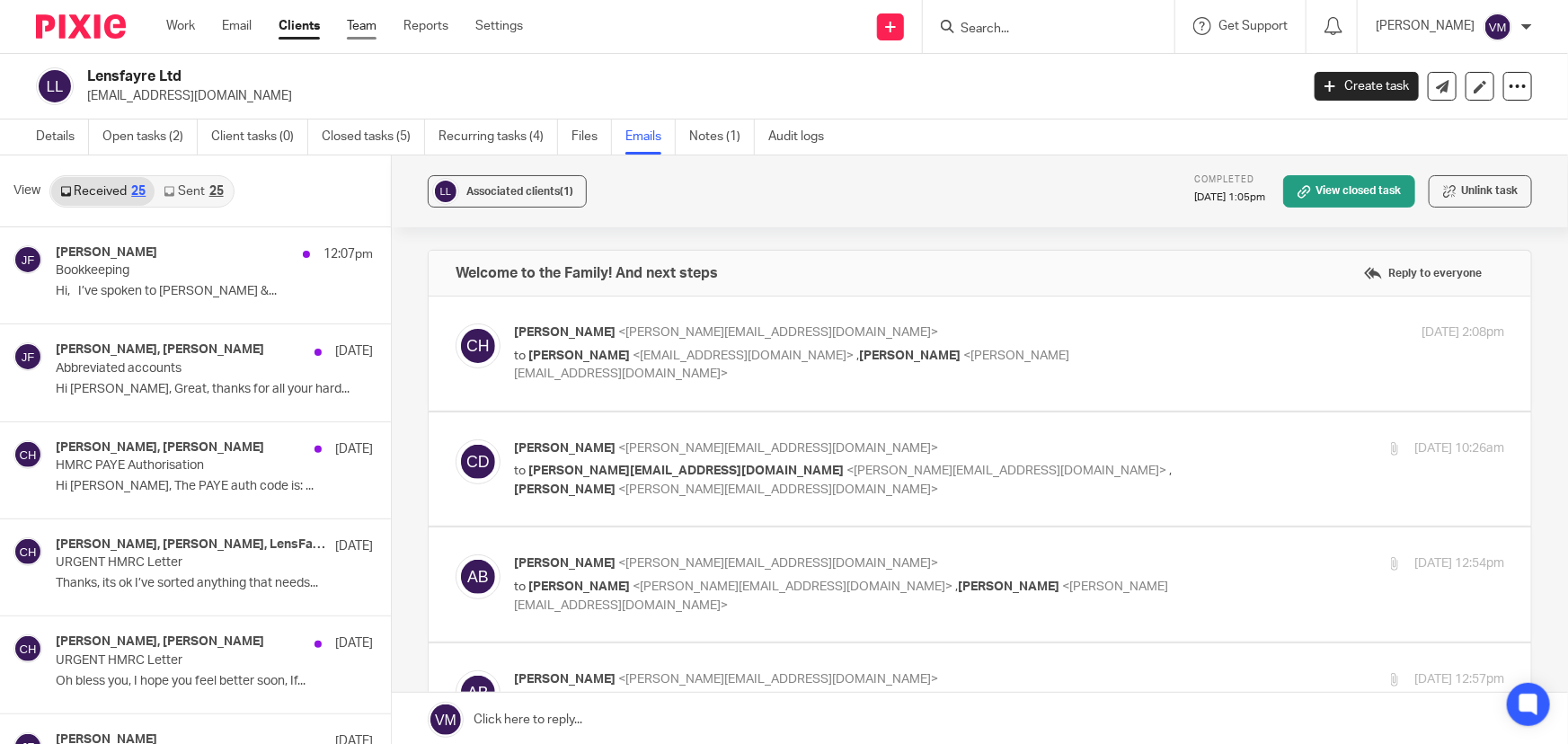
click at [359, 23] on link "Team" at bounding box center [362, 25] width 30 height 18
